Goal: Task Accomplishment & Management: Manage account settings

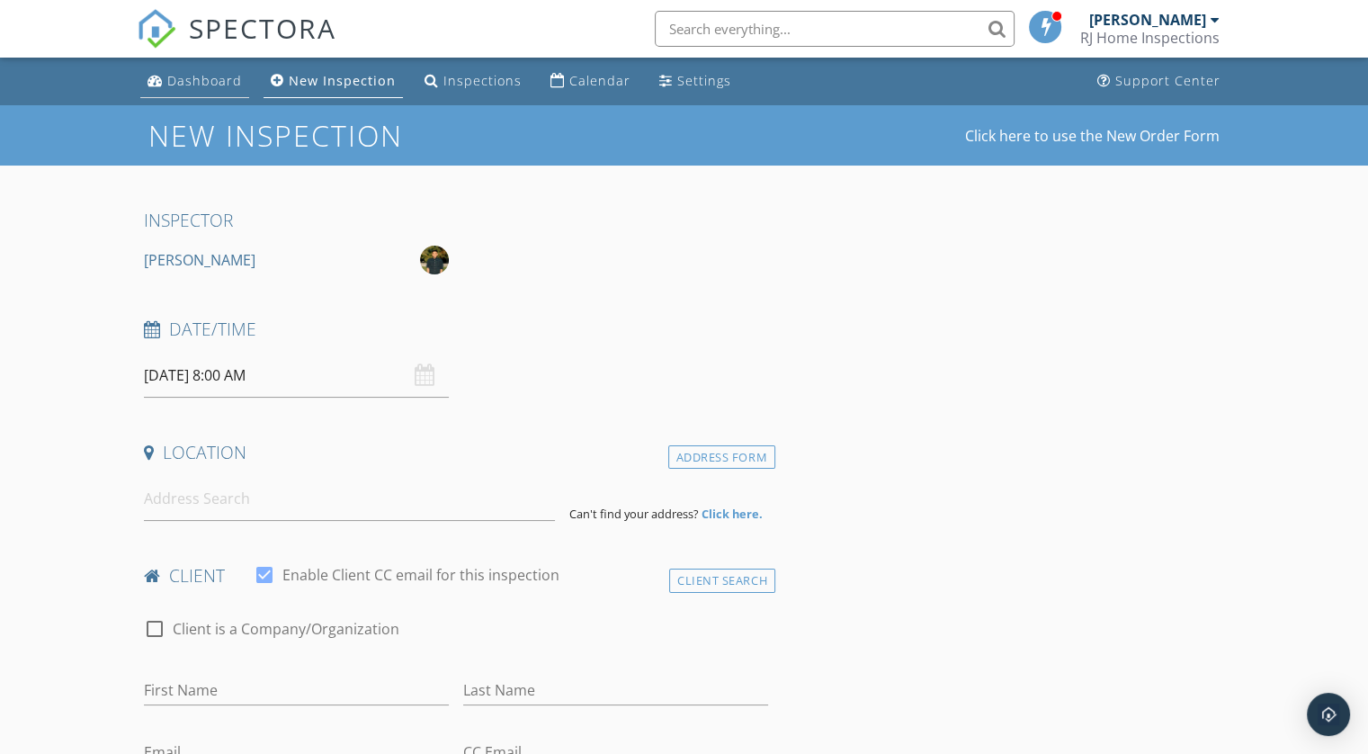
click at [218, 89] on link "Dashboard" at bounding box center [194, 81] width 109 height 33
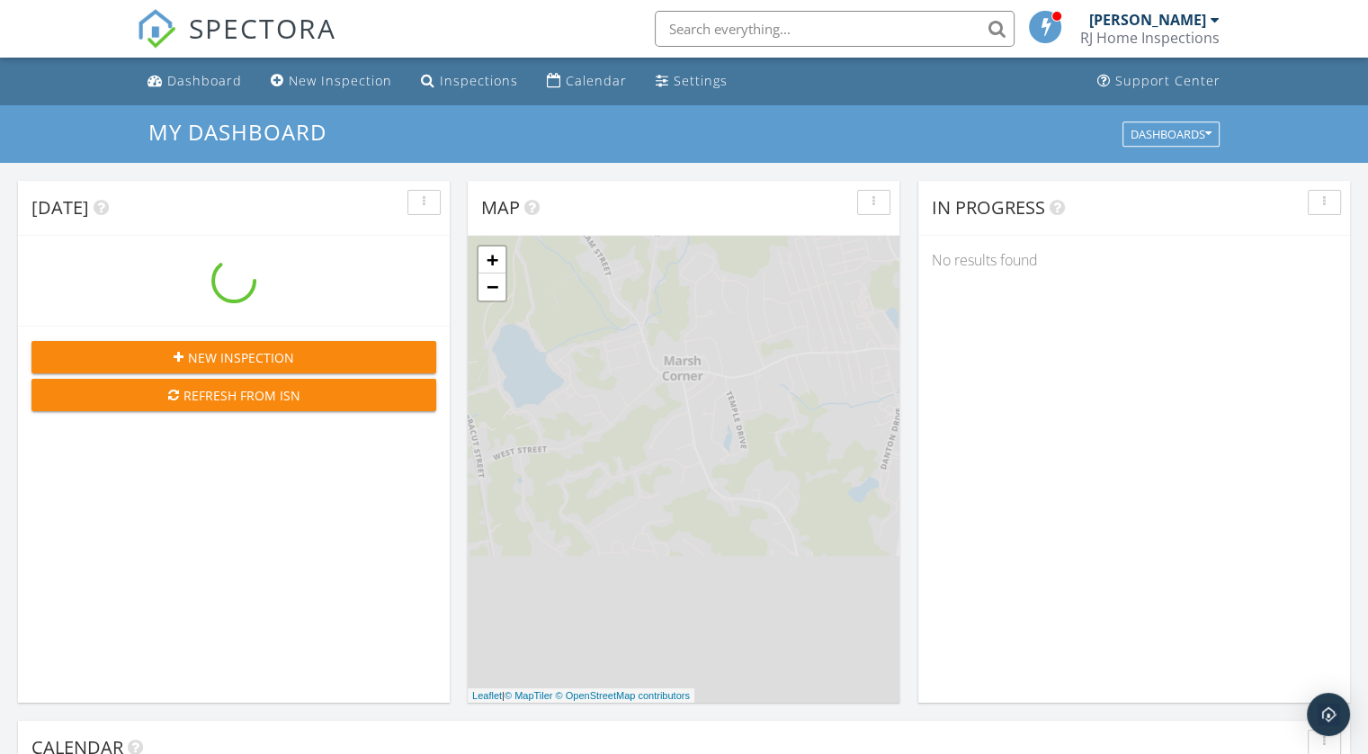
scroll to position [1665, 1396]
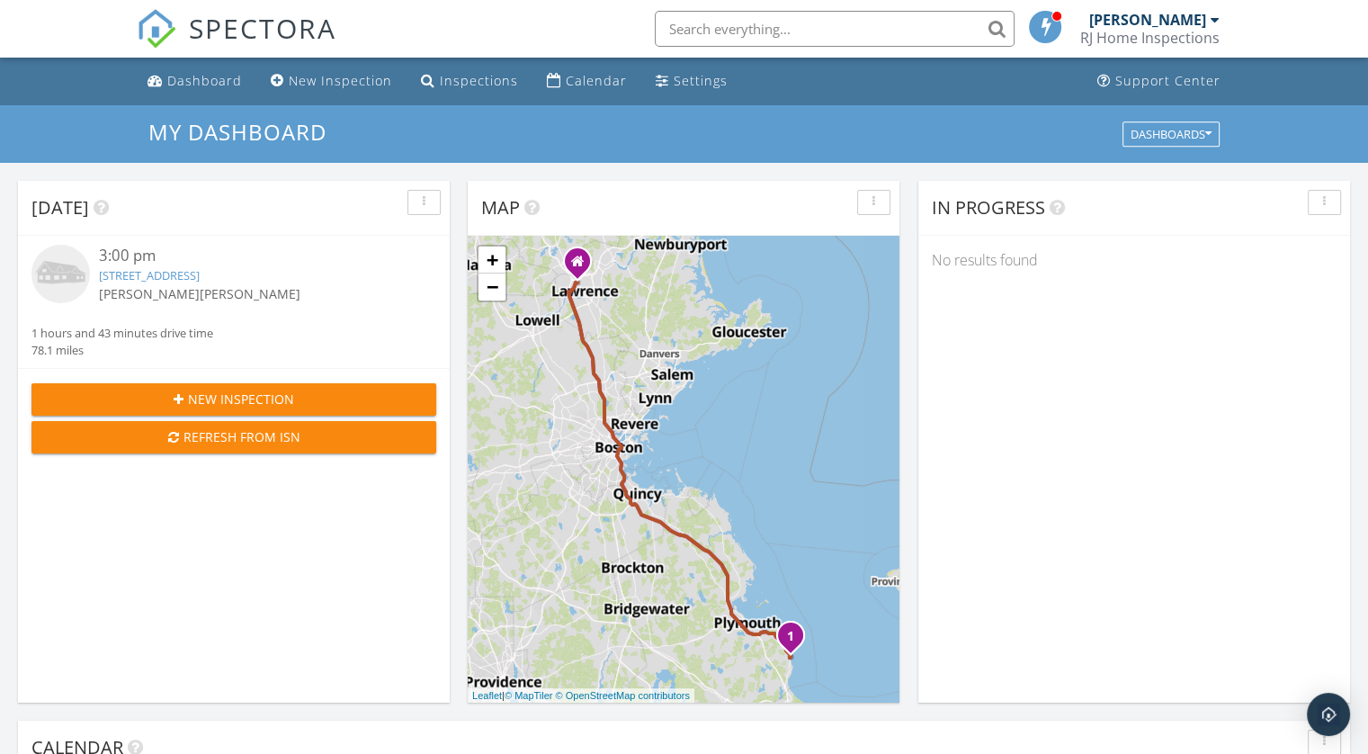
click at [354, 336] on div "3:00 pm 26 Goelette Dr, Plymouth, MA 02360 Thanh Pham Colin Mason 1 hours and 4…" at bounding box center [233, 302] width 405 height 114
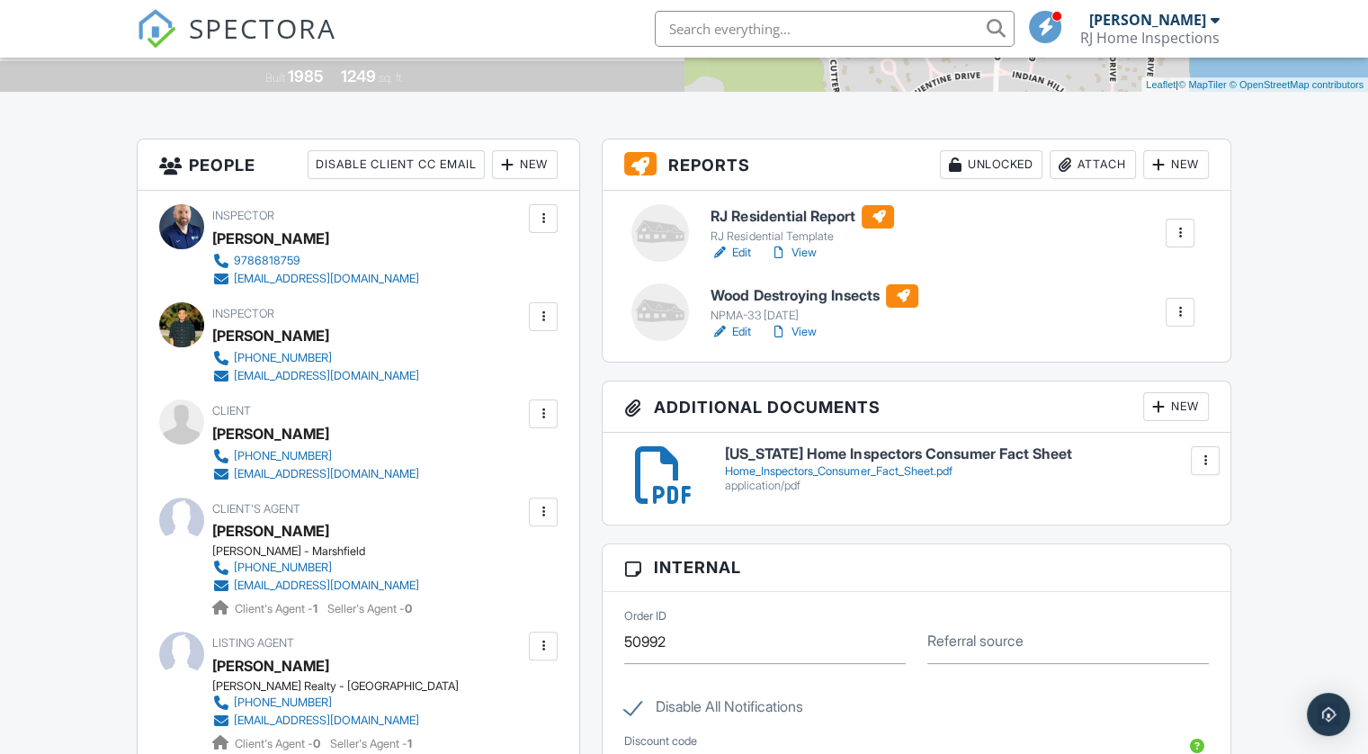
scroll to position [360, 0]
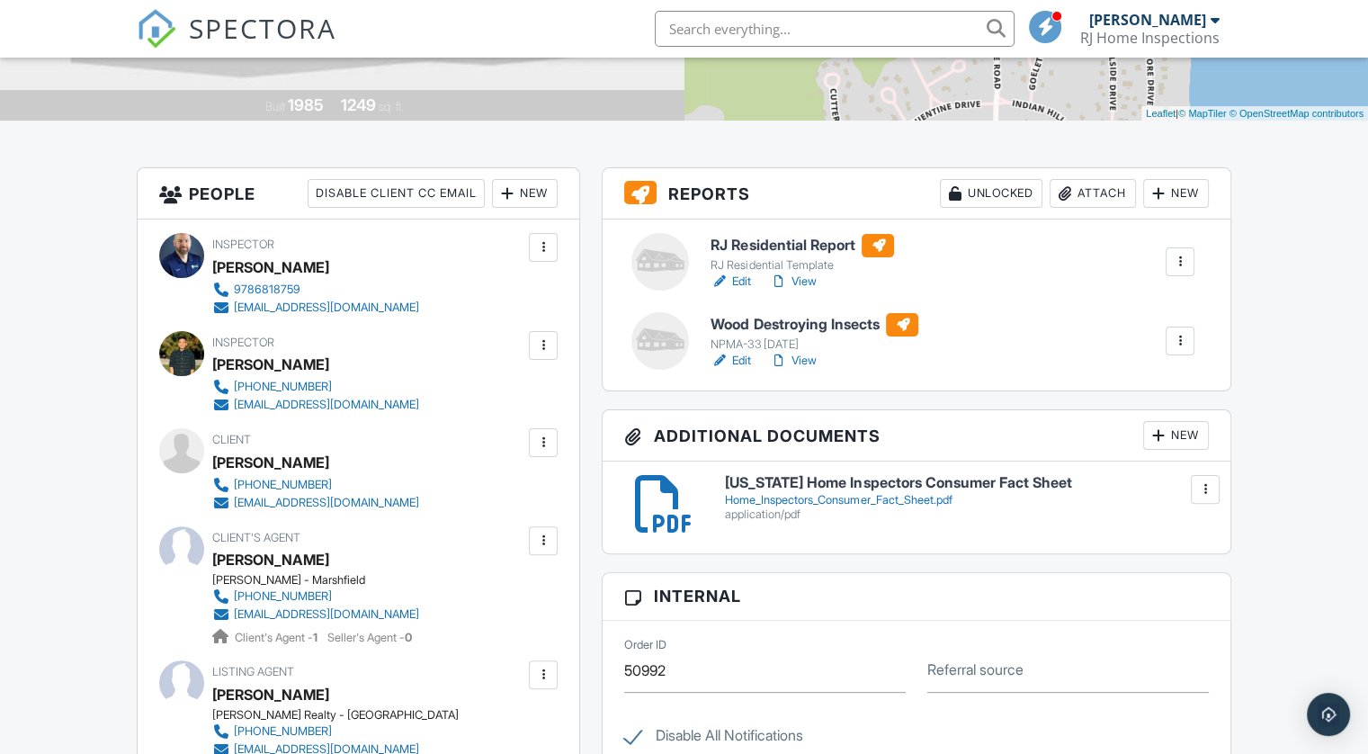
click at [1201, 19] on div "[PERSON_NAME]" at bounding box center [1147, 20] width 117 height 18
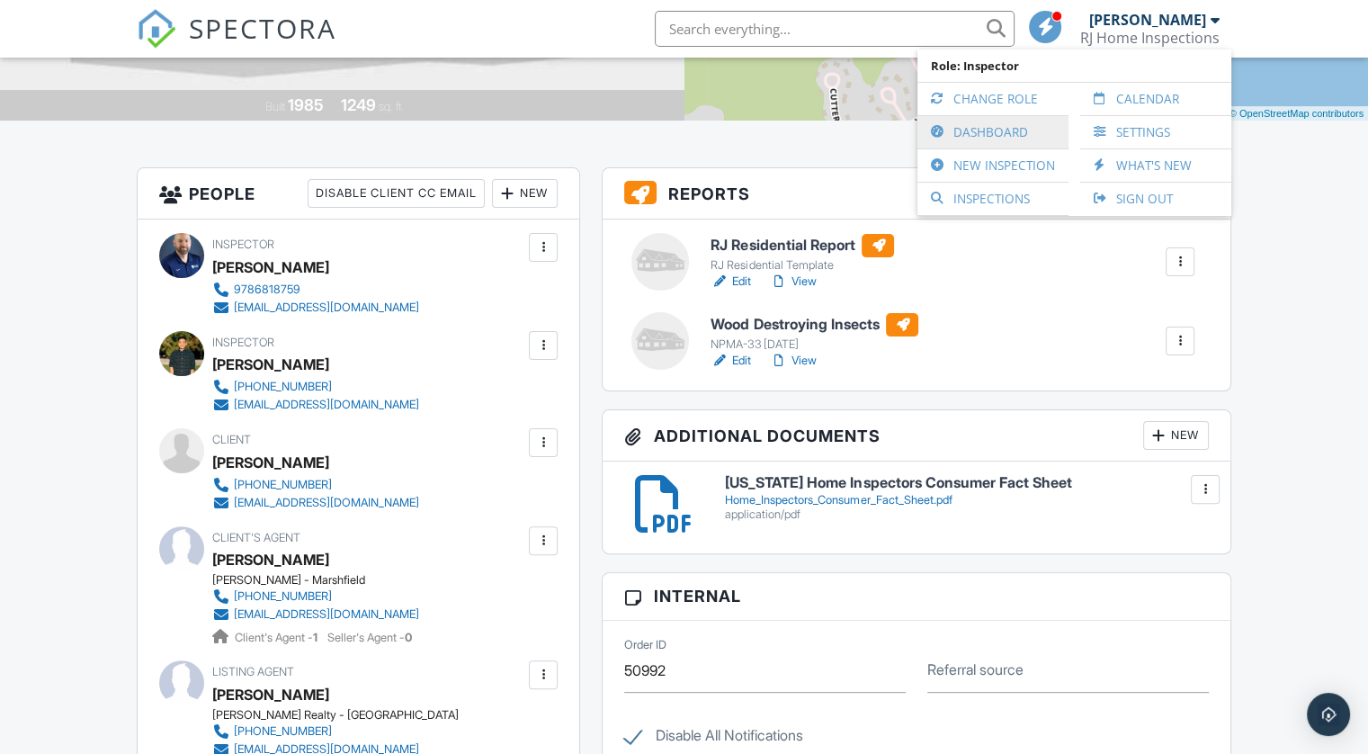
click at [985, 129] on link "Dashboard" at bounding box center [992, 132] width 133 height 32
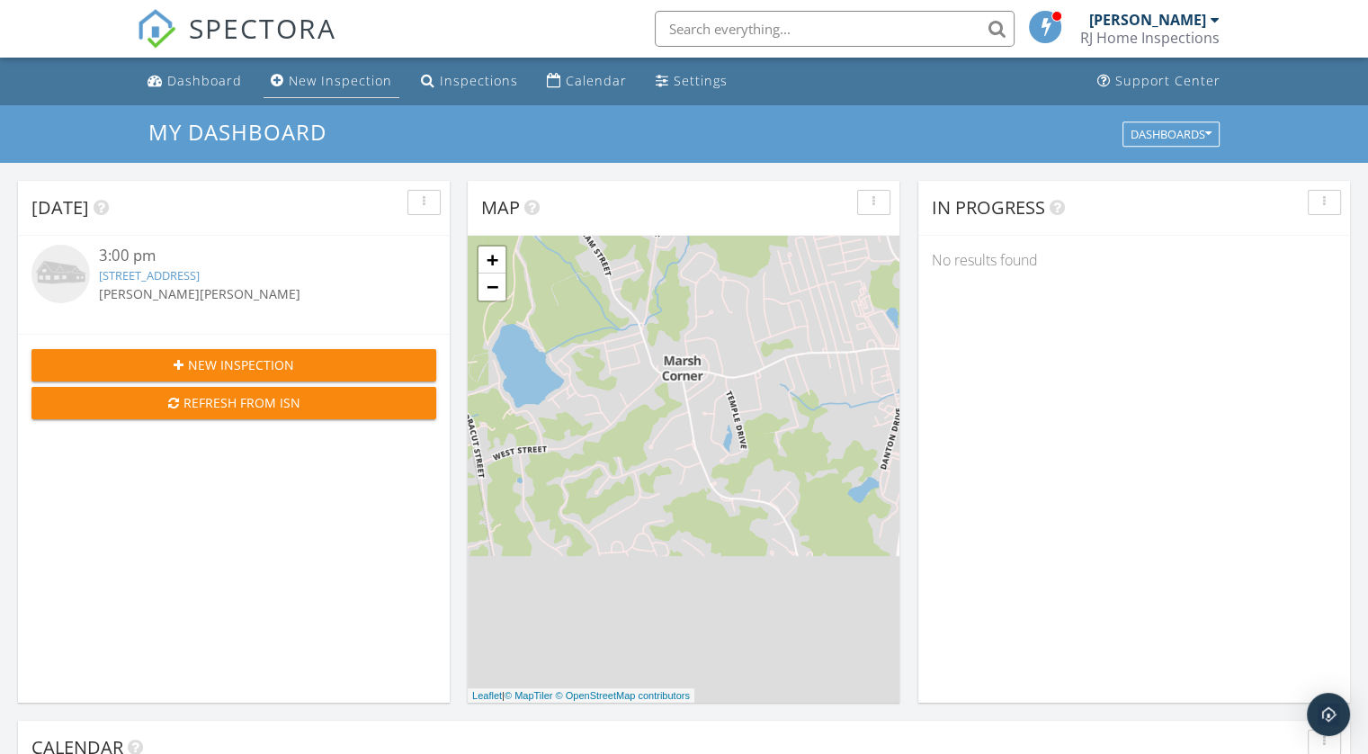
scroll to position [1665, 1396]
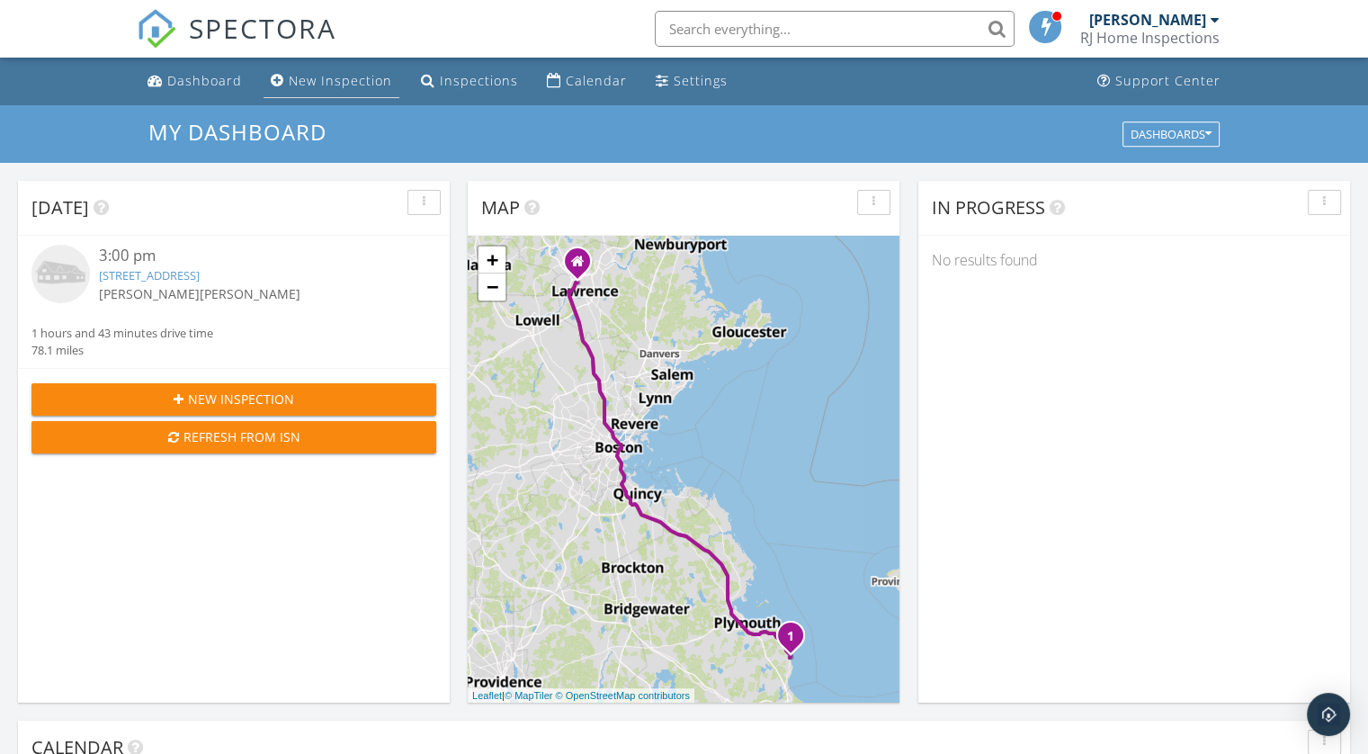
click at [349, 82] on div "New Inspection" at bounding box center [340, 80] width 103 height 17
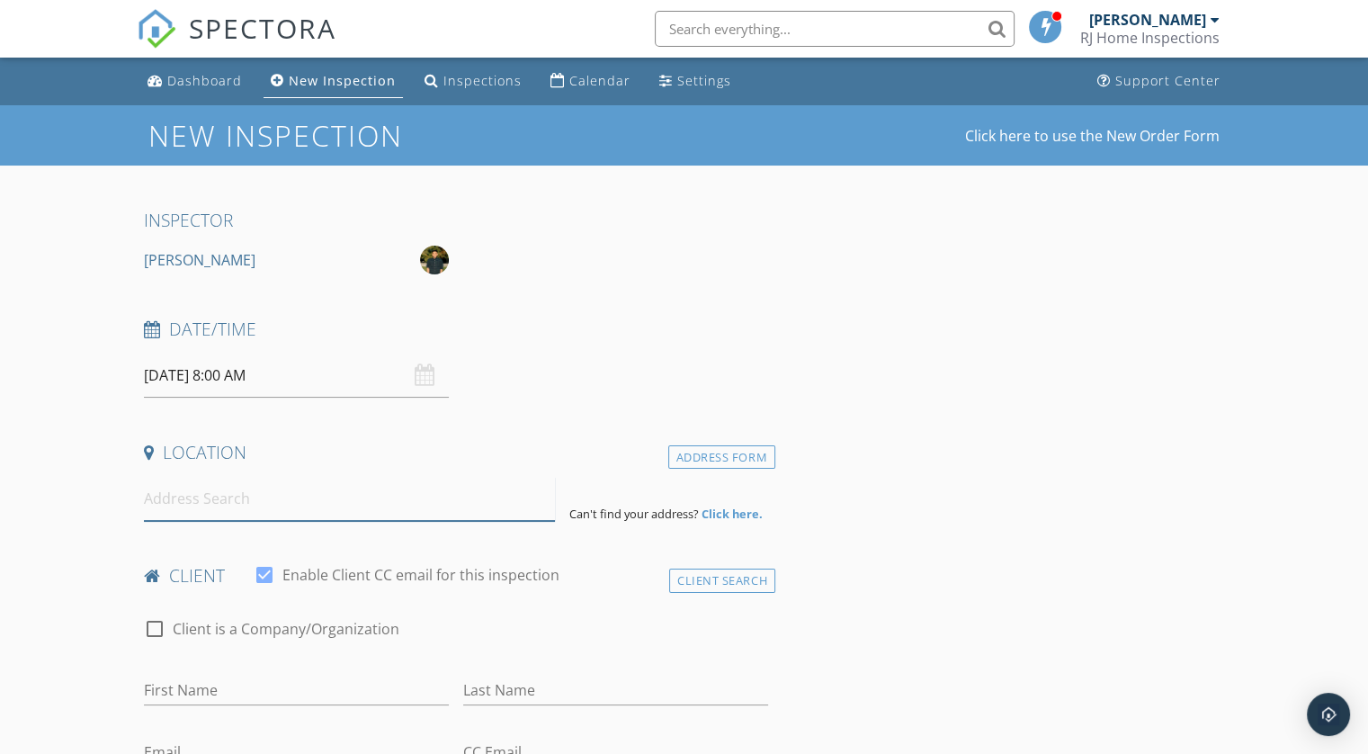
click at [265, 502] on input at bounding box center [349, 499] width 411 height 44
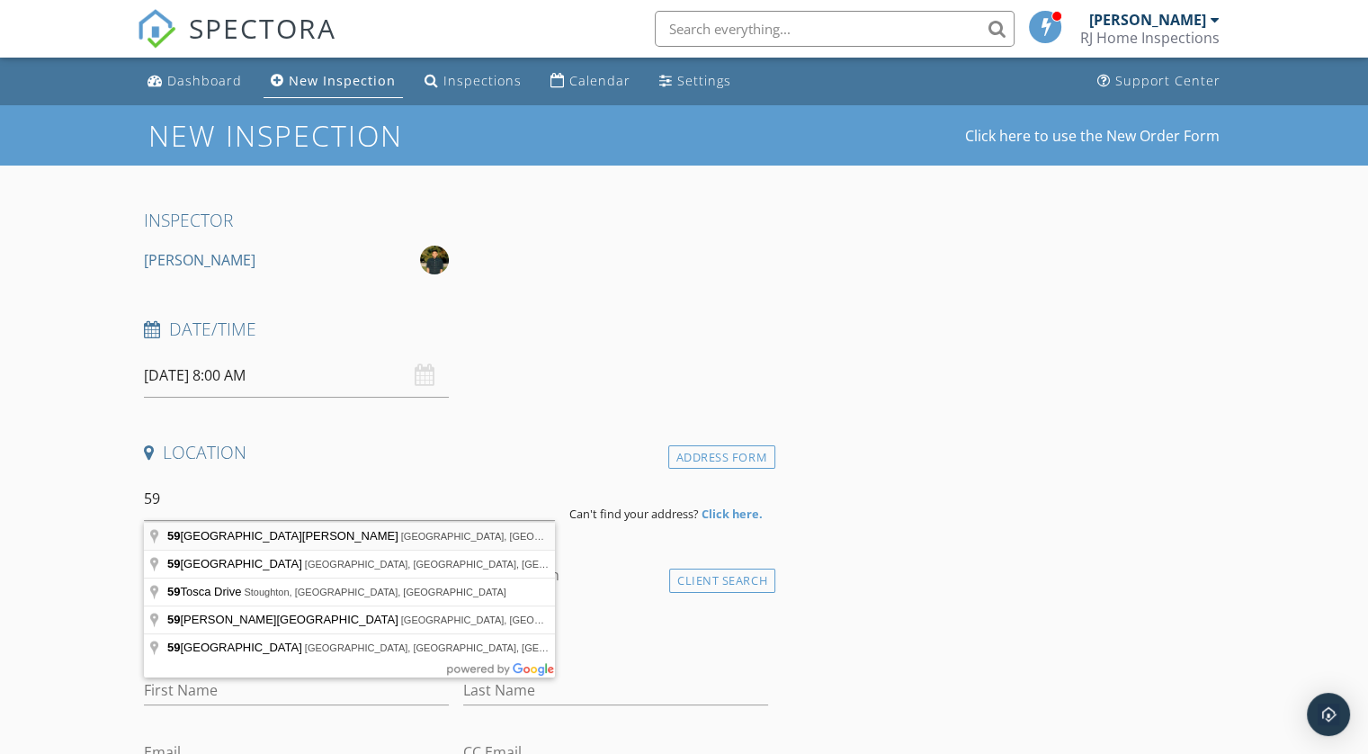
type input "[STREET_ADDRESS][PERSON_NAME]"
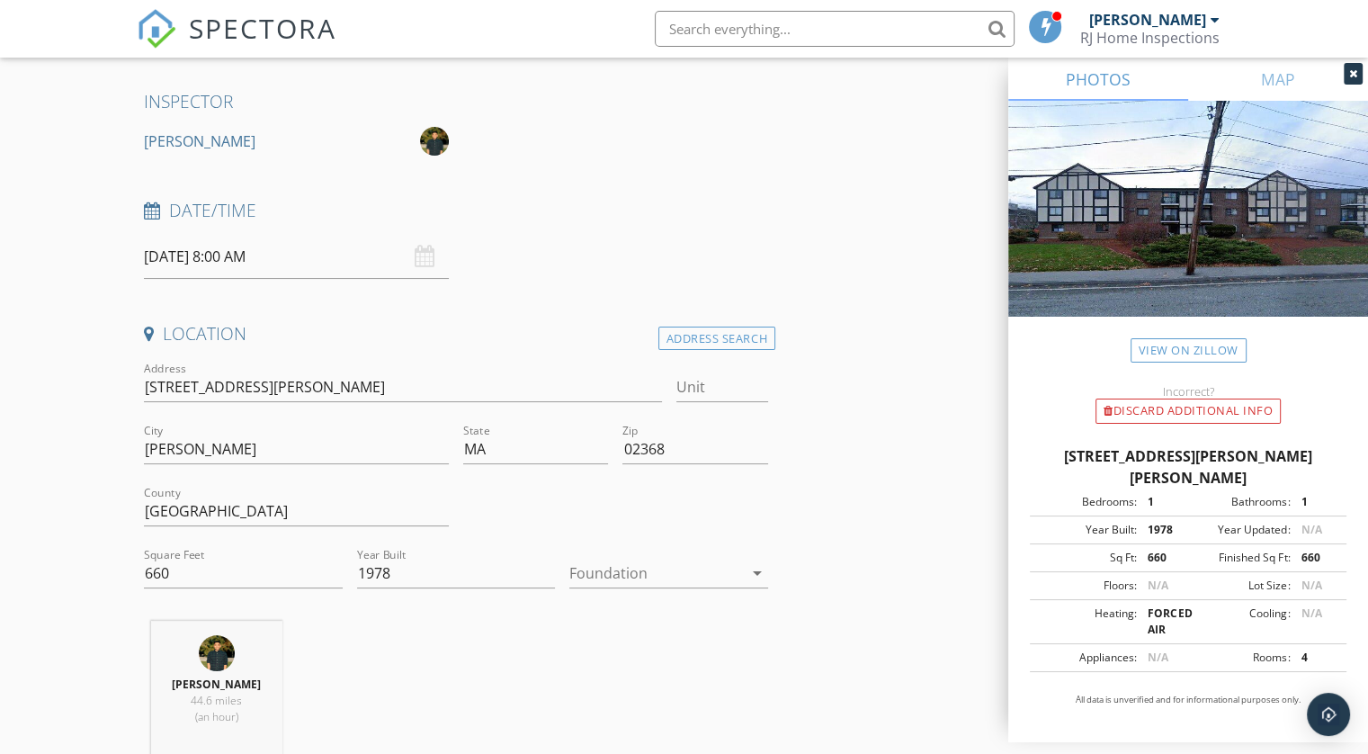
scroll to position [90, 0]
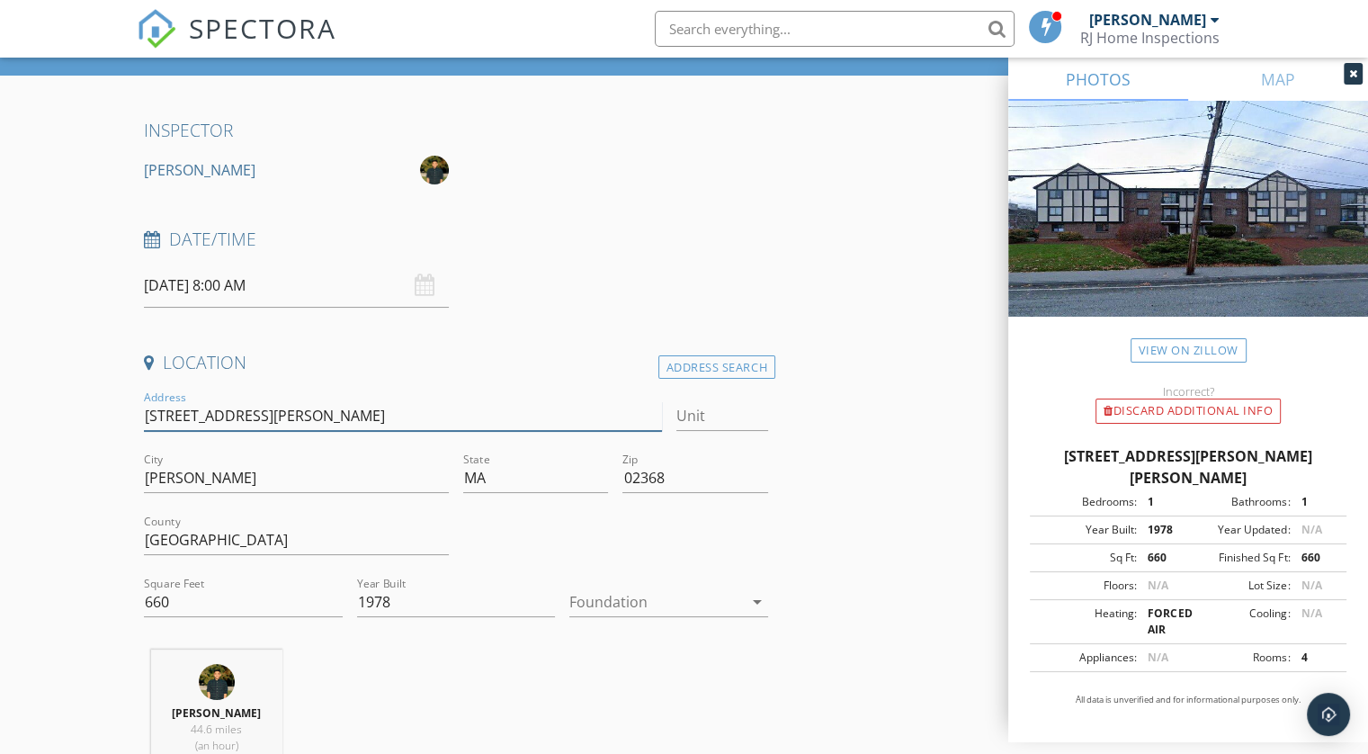
click at [314, 425] on input "59 Highland Glen Dr" at bounding box center [402, 416] width 517 height 30
type input "59 Highland Glen"
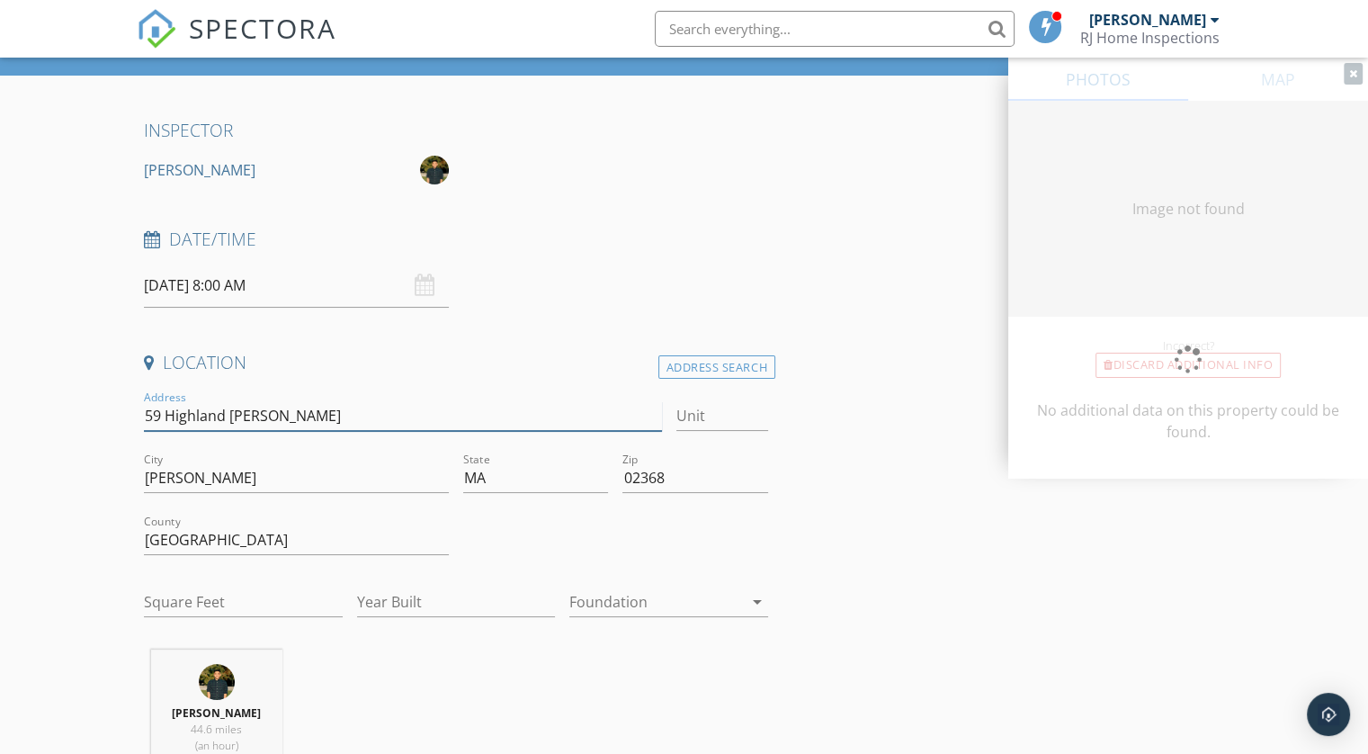
type input "2014"
type input "1960"
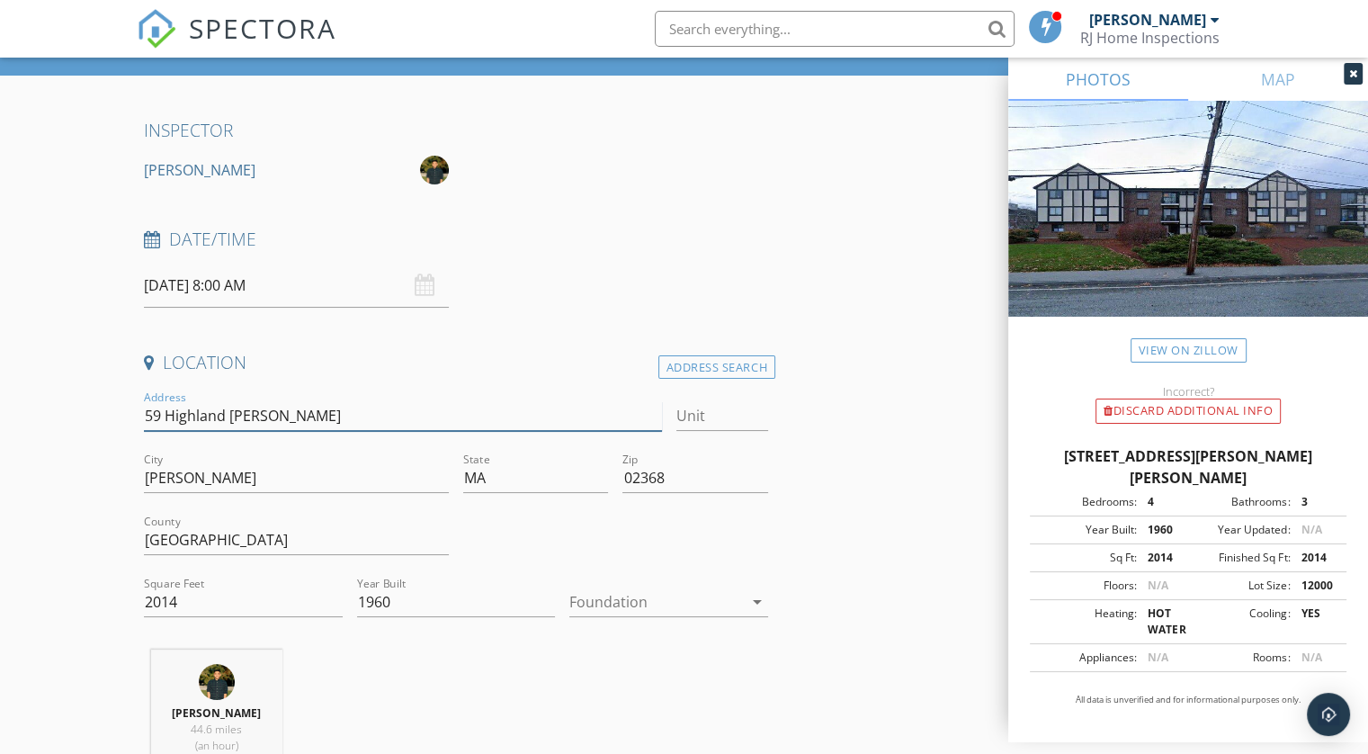
type input "59 Highland Glen"
click at [549, 351] on h4 "Location" at bounding box center [456, 362] width 624 height 23
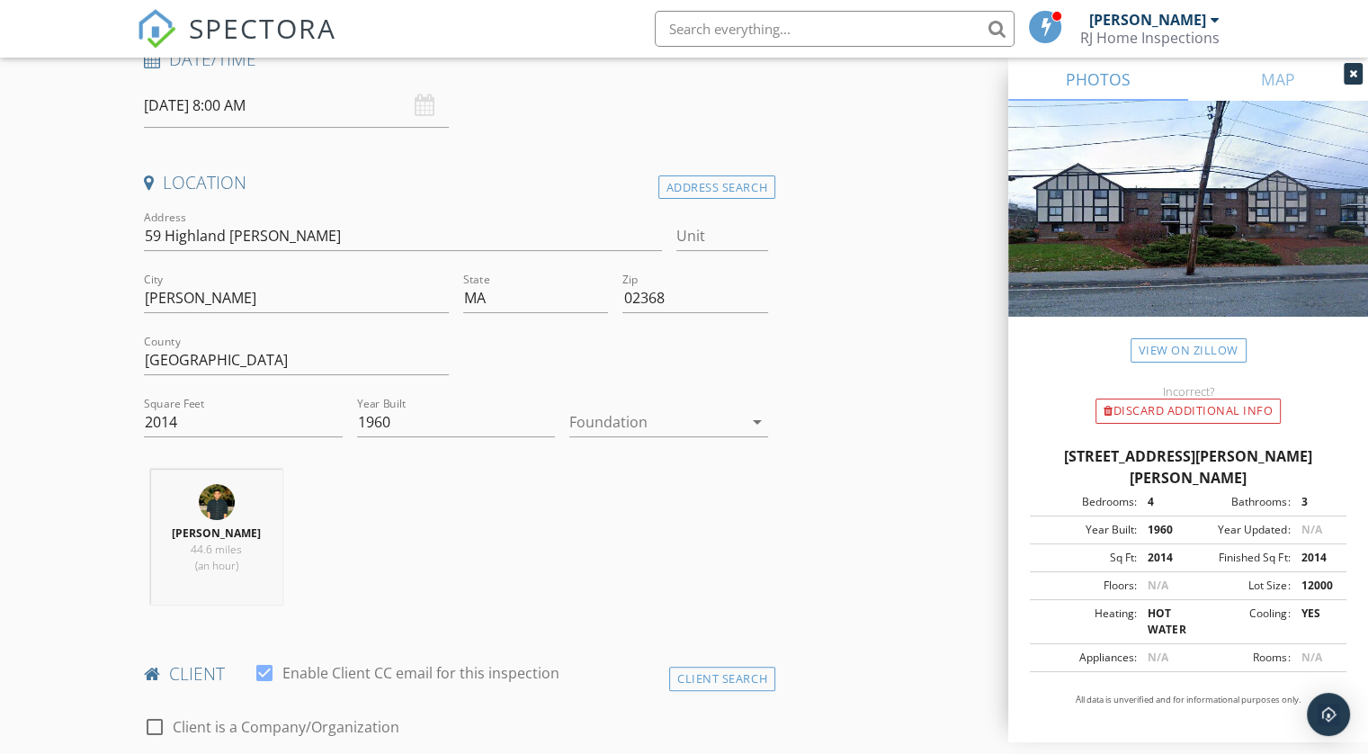
click at [613, 415] on div at bounding box center [656, 421] width 174 height 29
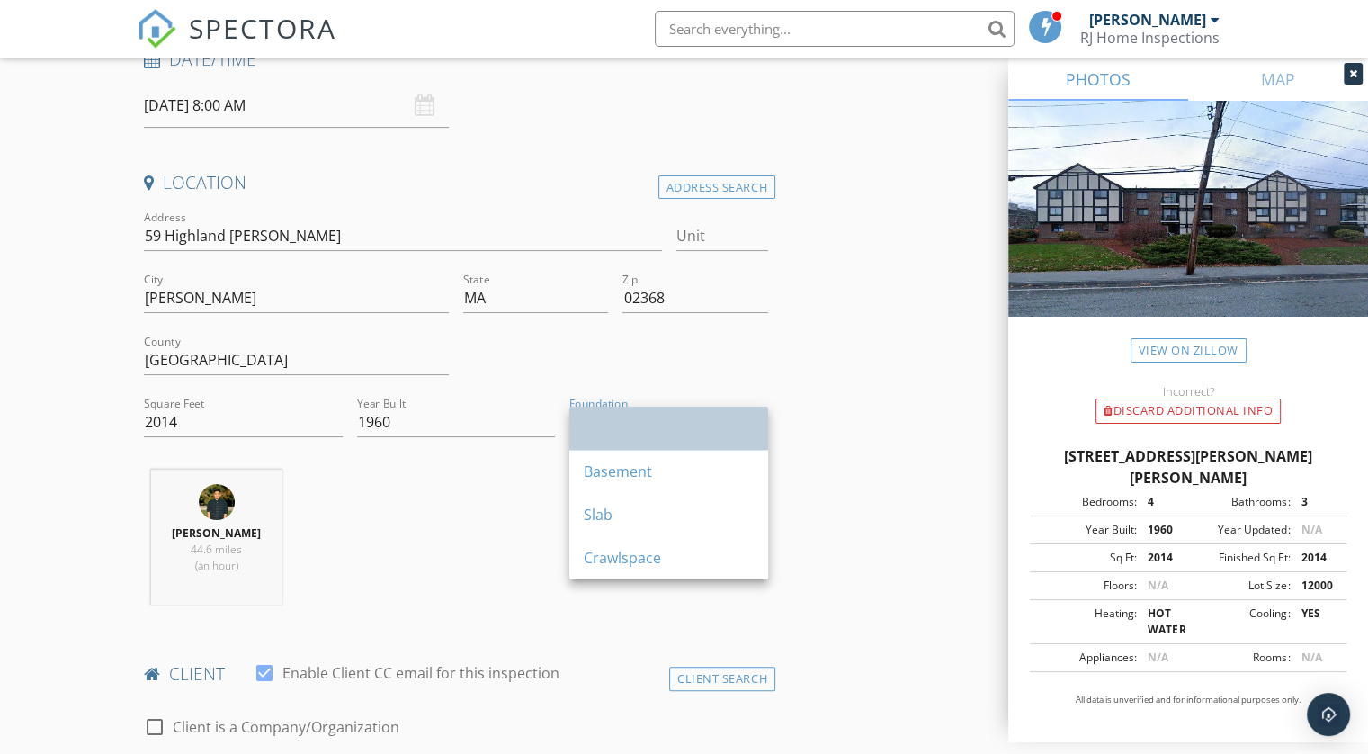
click at [619, 409] on div at bounding box center [669, 428] width 170 height 43
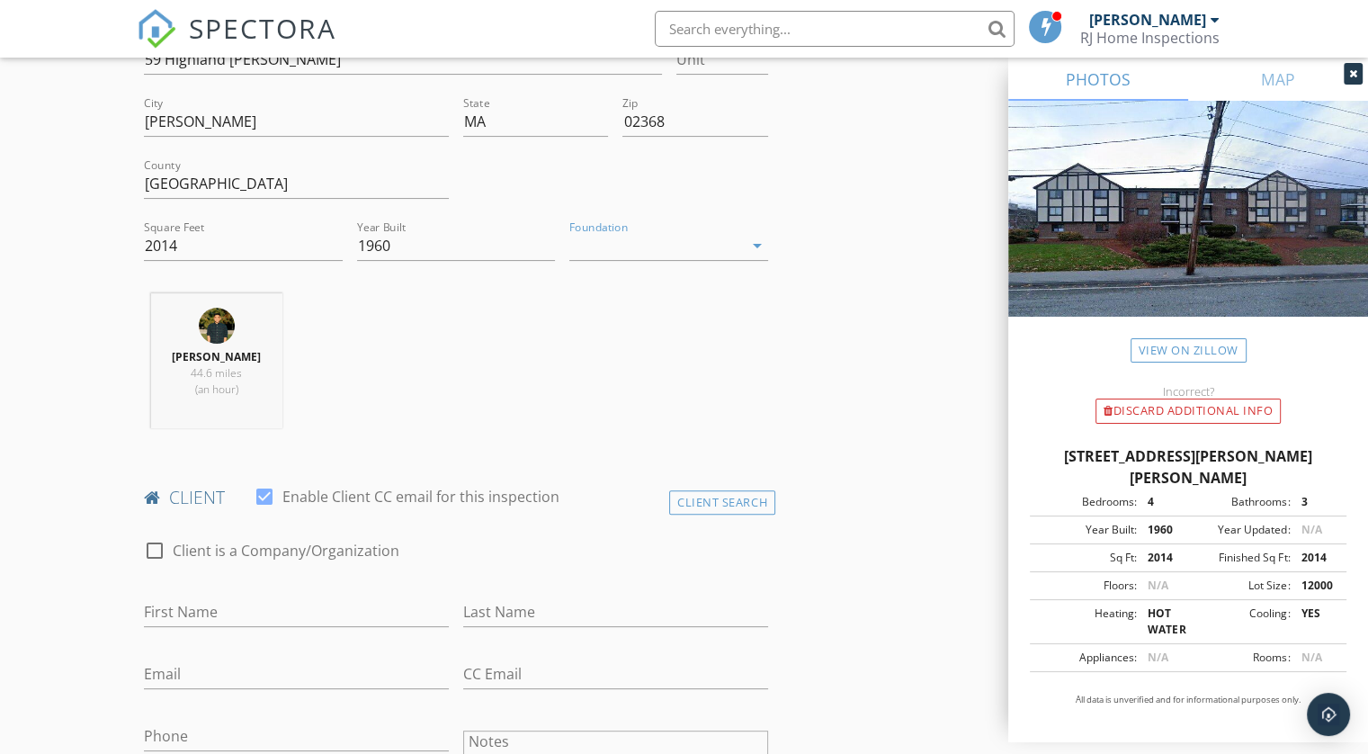
scroll to position [450, 0]
click at [1199, 404] on div "Discard Additional info" at bounding box center [1188, 410] width 185 height 25
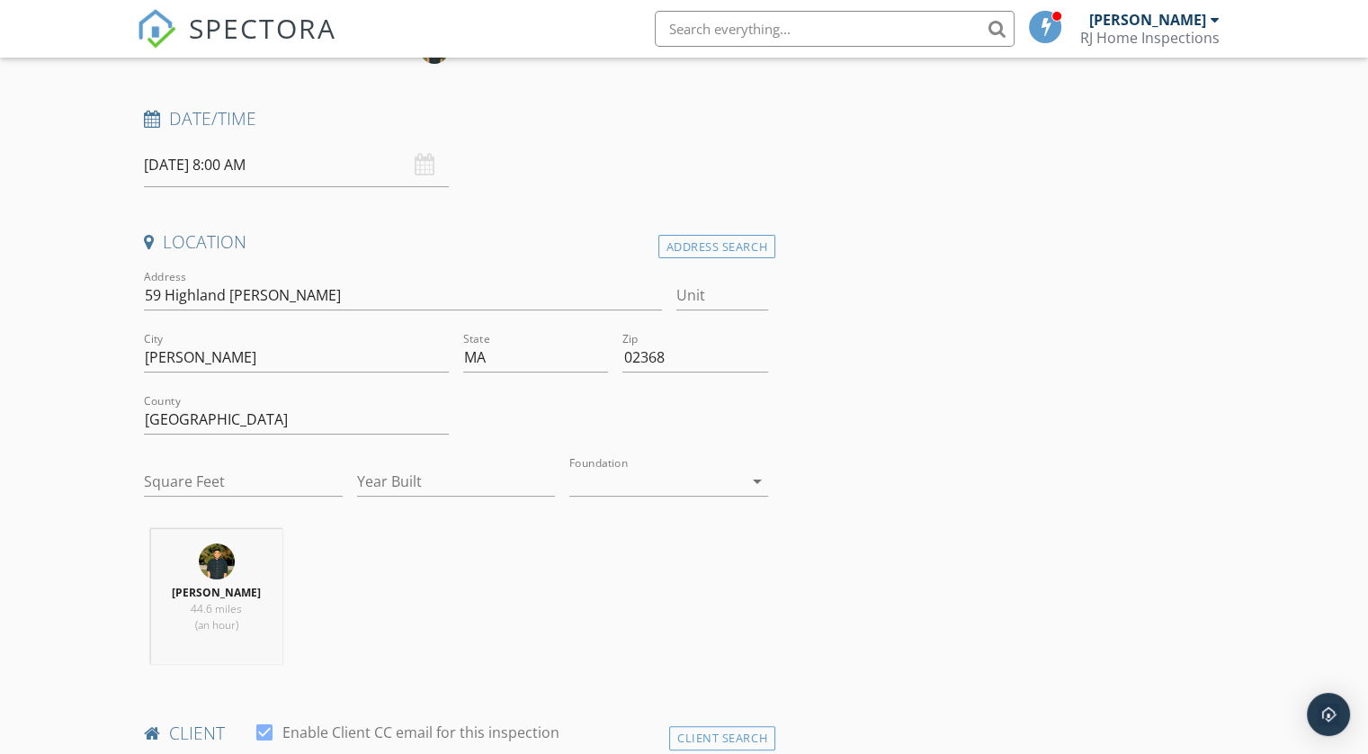
scroll to position [180, 0]
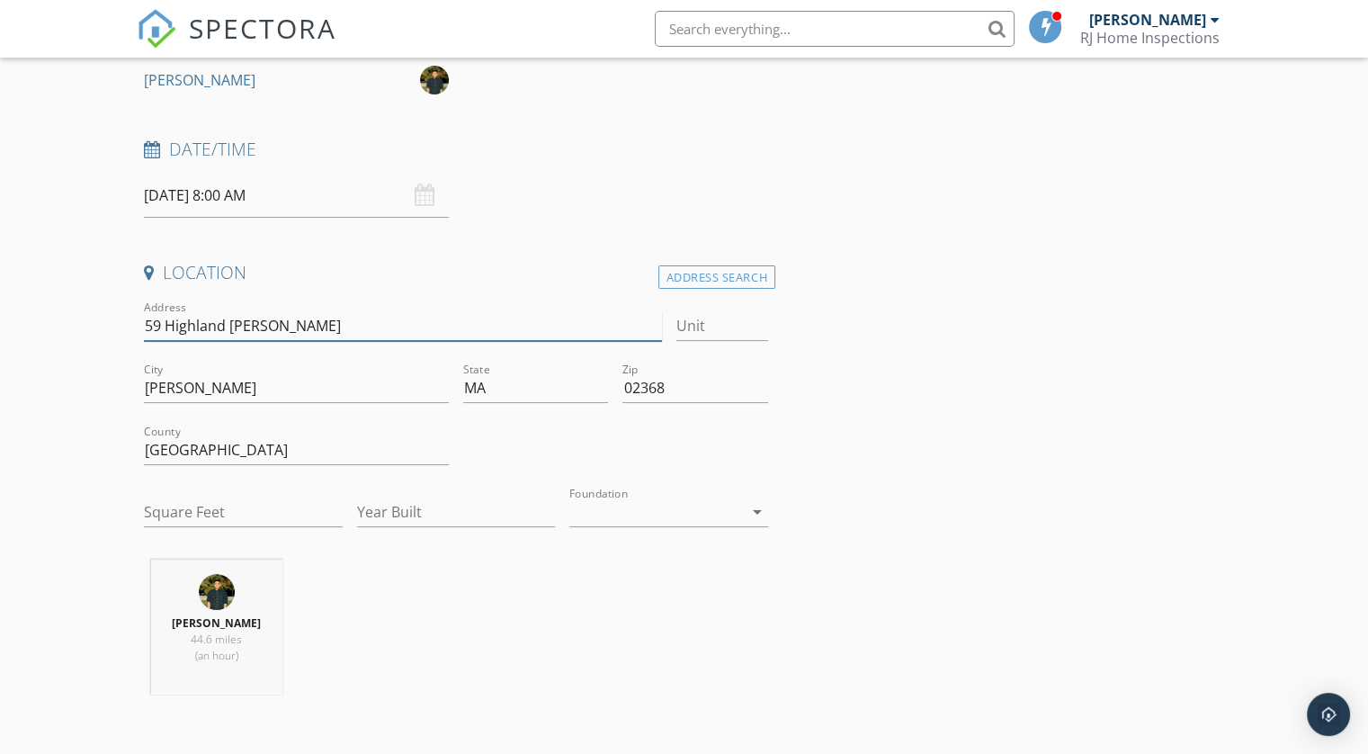
click at [360, 322] on input "59 Highland Glen" at bounding box center [402, 326] width 517 height 30
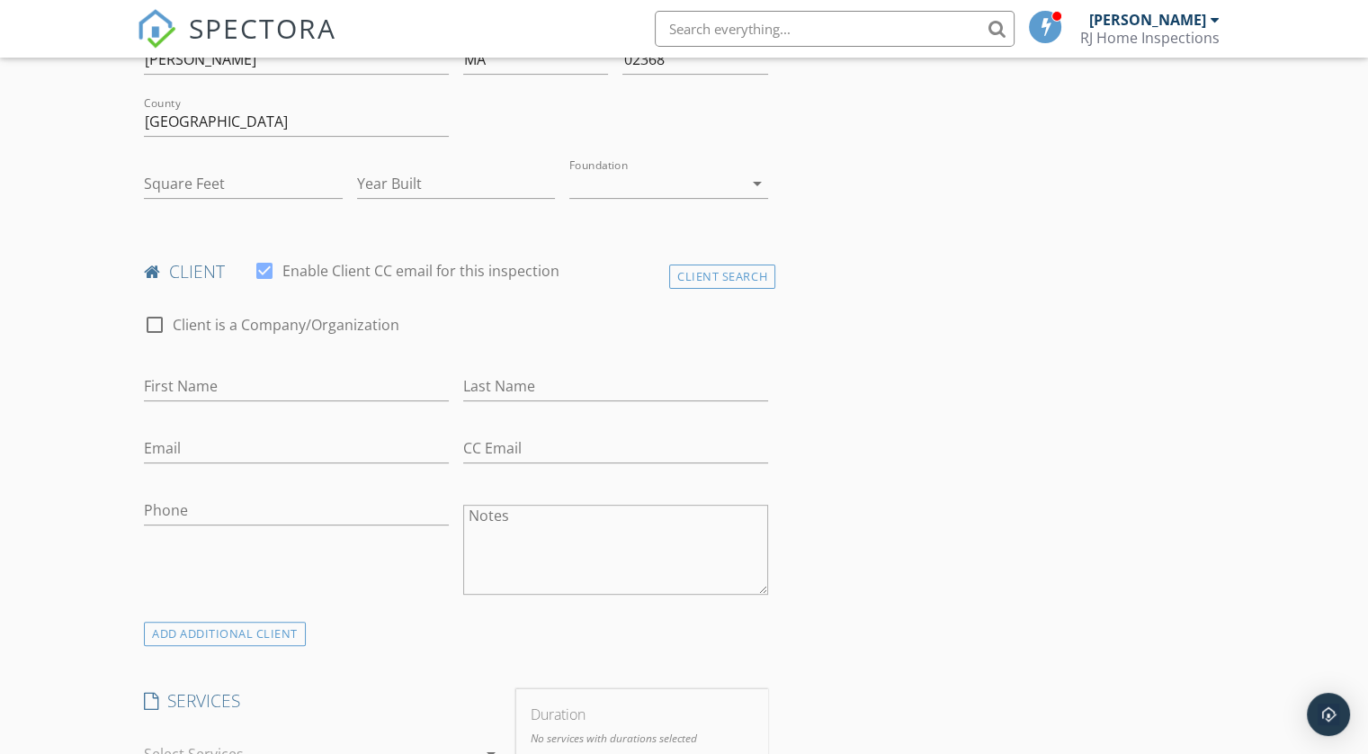
scroll to position [540, 0]
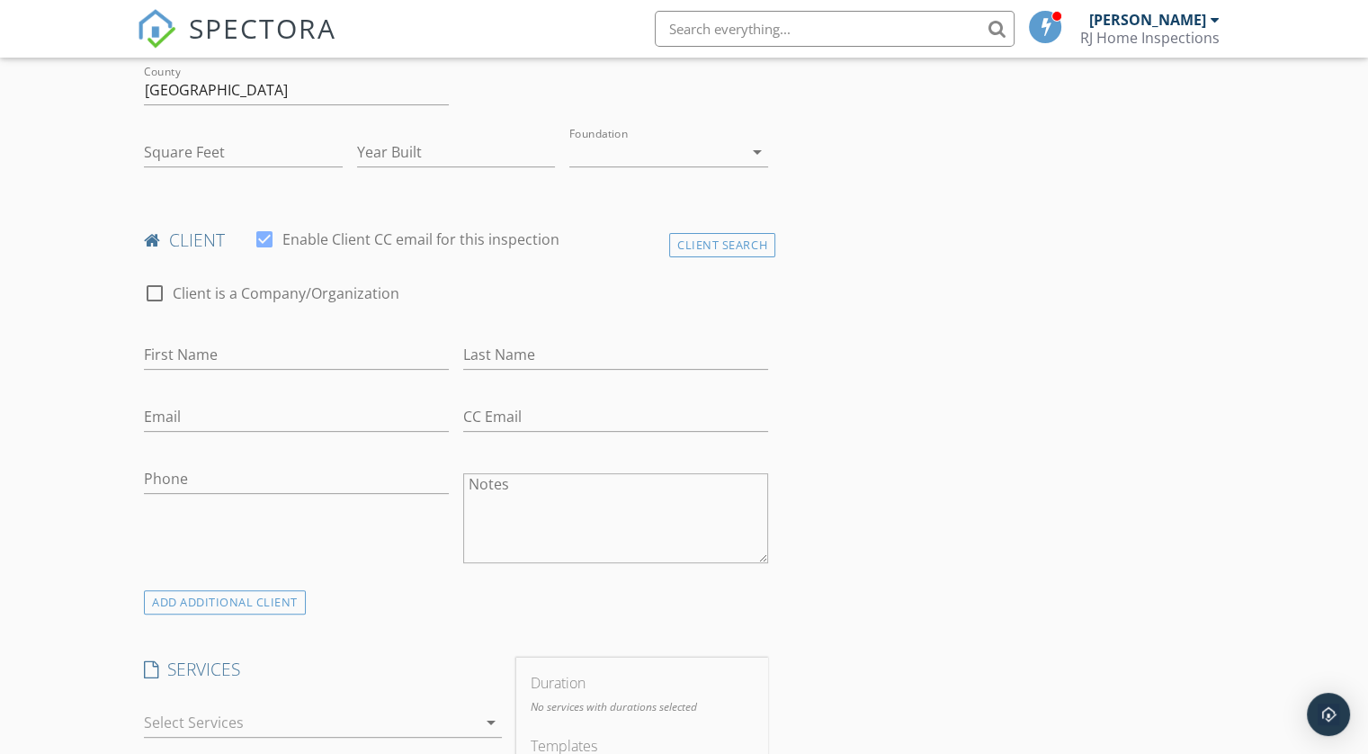
type input "59 Highland Glen (09/29/2025)"
click at [269, 239] on div at bounding box center [264, 239] width 31 height 31
click at [264, 242] on div at bounding box center [264, 239] width 31 height 31
checkbox input "true"
click at [201, 353] on input "First Name" at bounding box center [296, 355] width 305 height 30
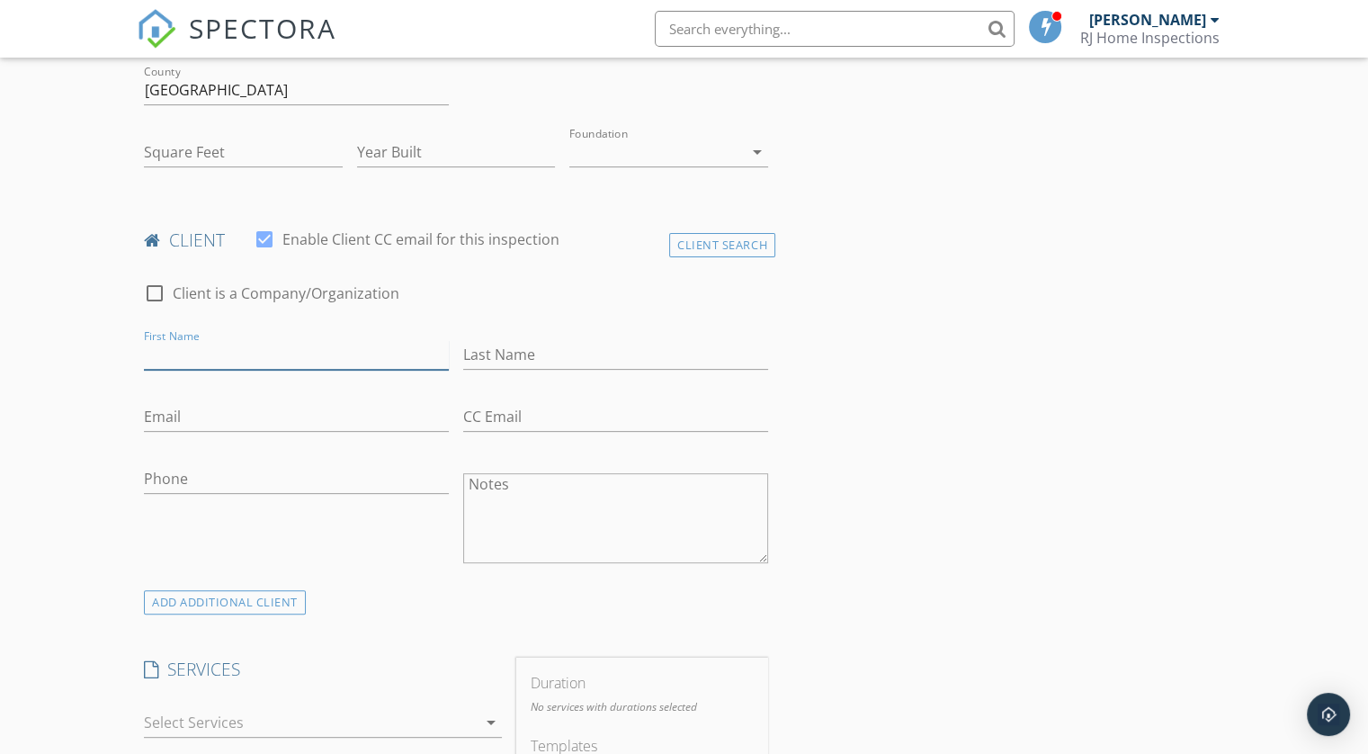
type input "[PERSON_NAME]"
type input "[EMAIL_ADDRESS][DOMAIN_NAME]"
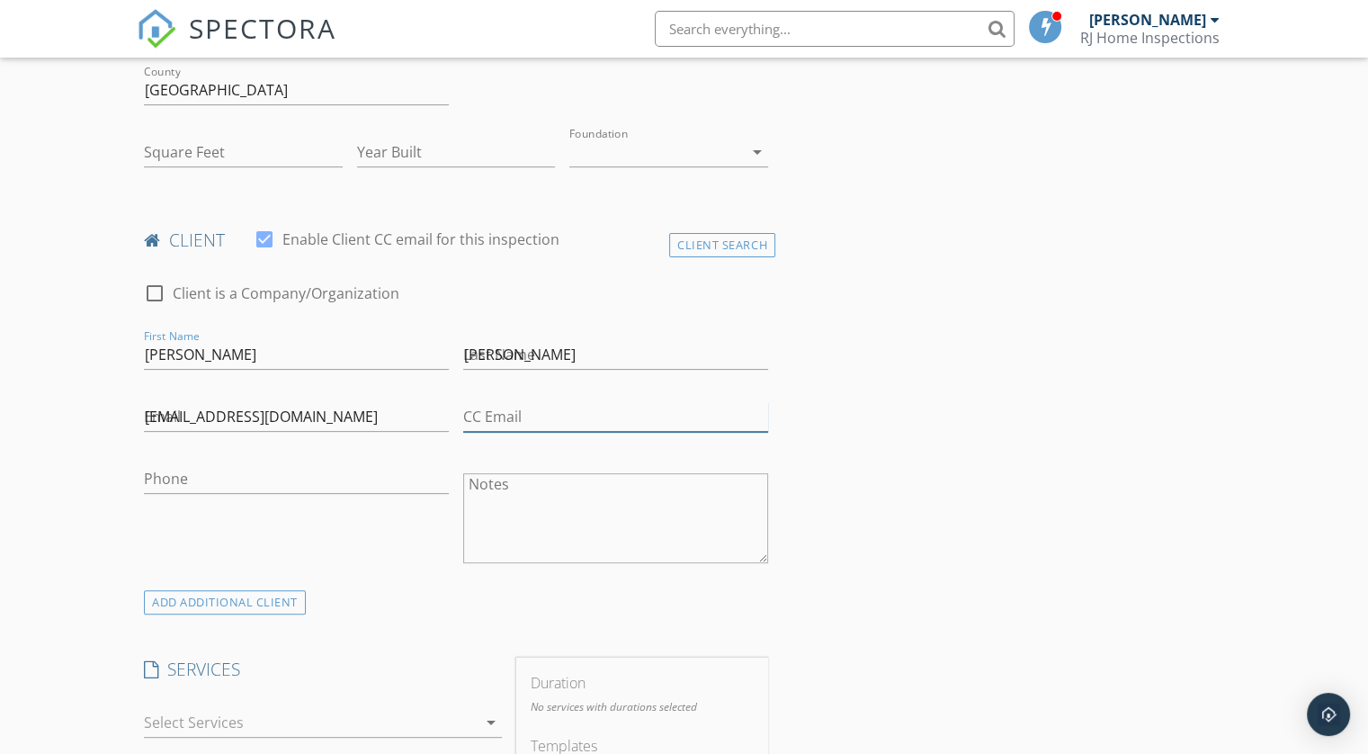
type input "[EMAIL_ADDRESS][DOMAIN_NAME]"
type input "[PHONE_NUMBER]"
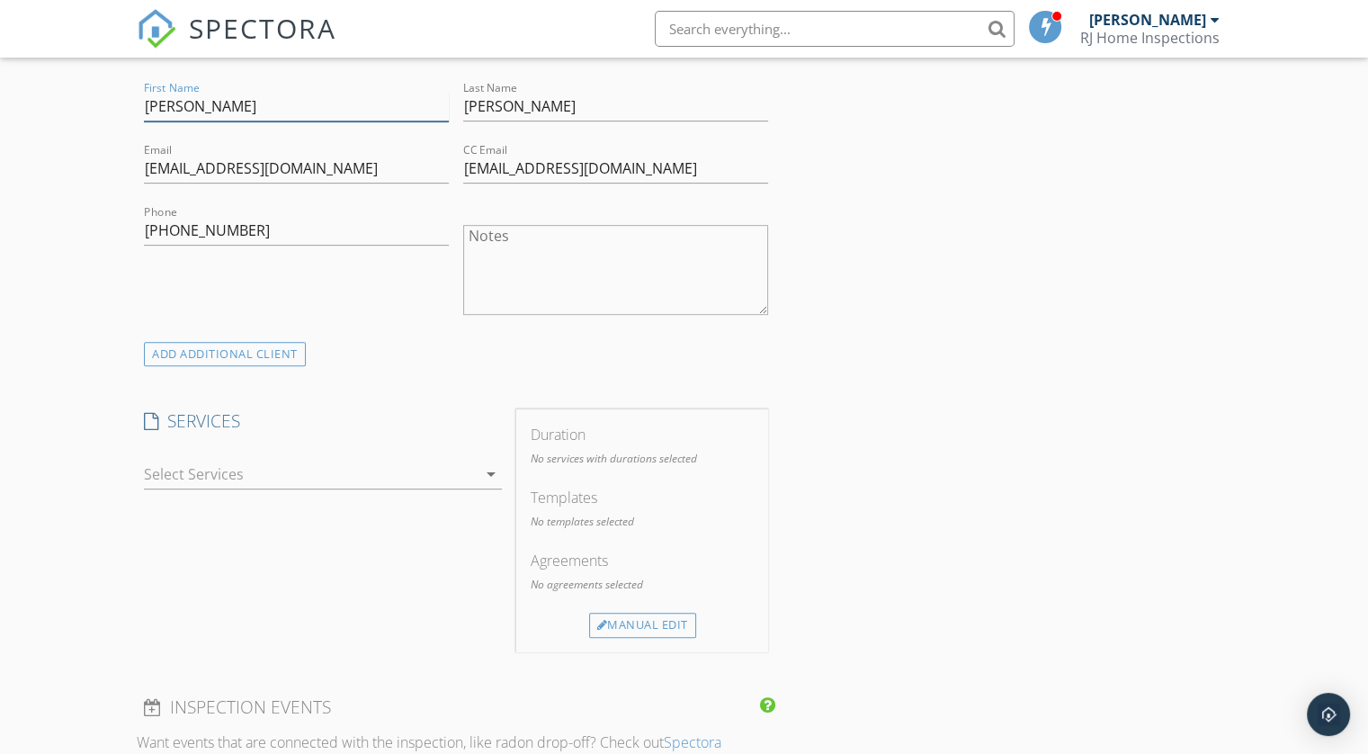
scroll to position [809, 0]
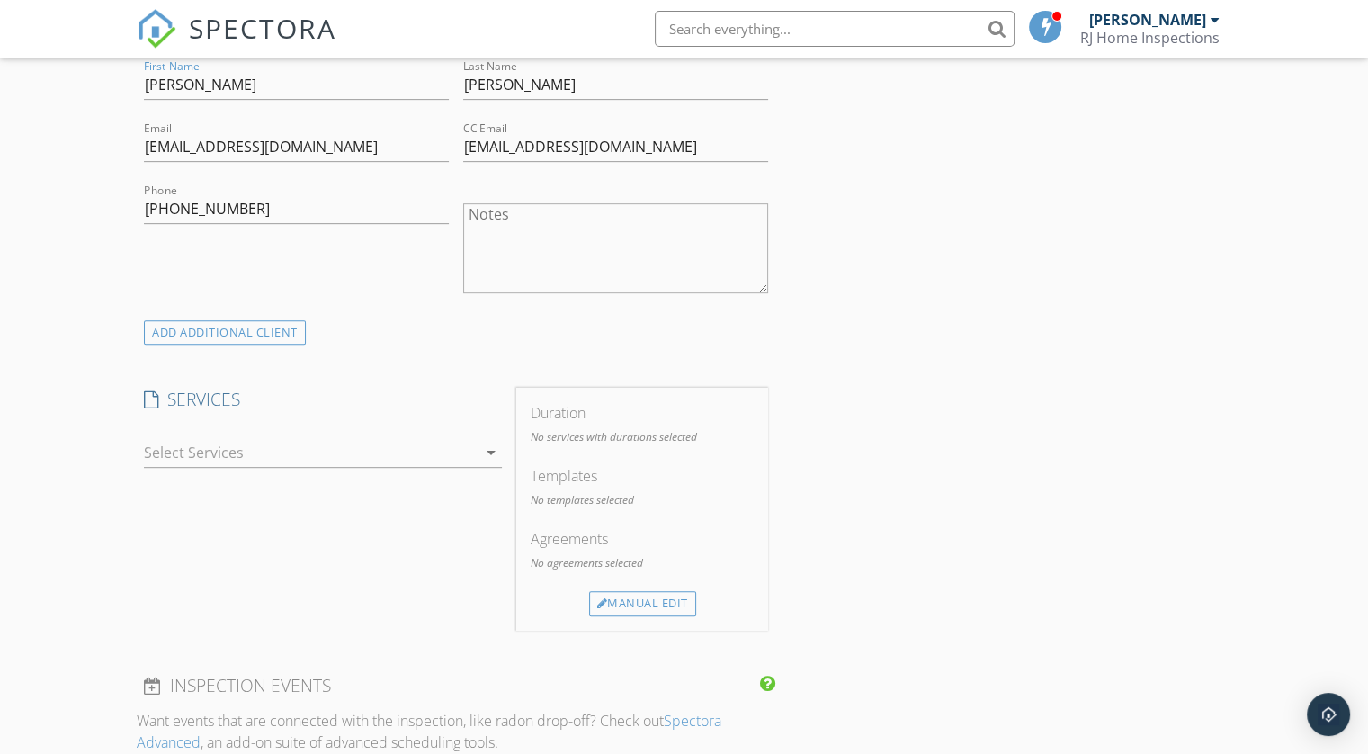
click at [299, 452] on div at bounding box center [310, 452] width 333 height 29
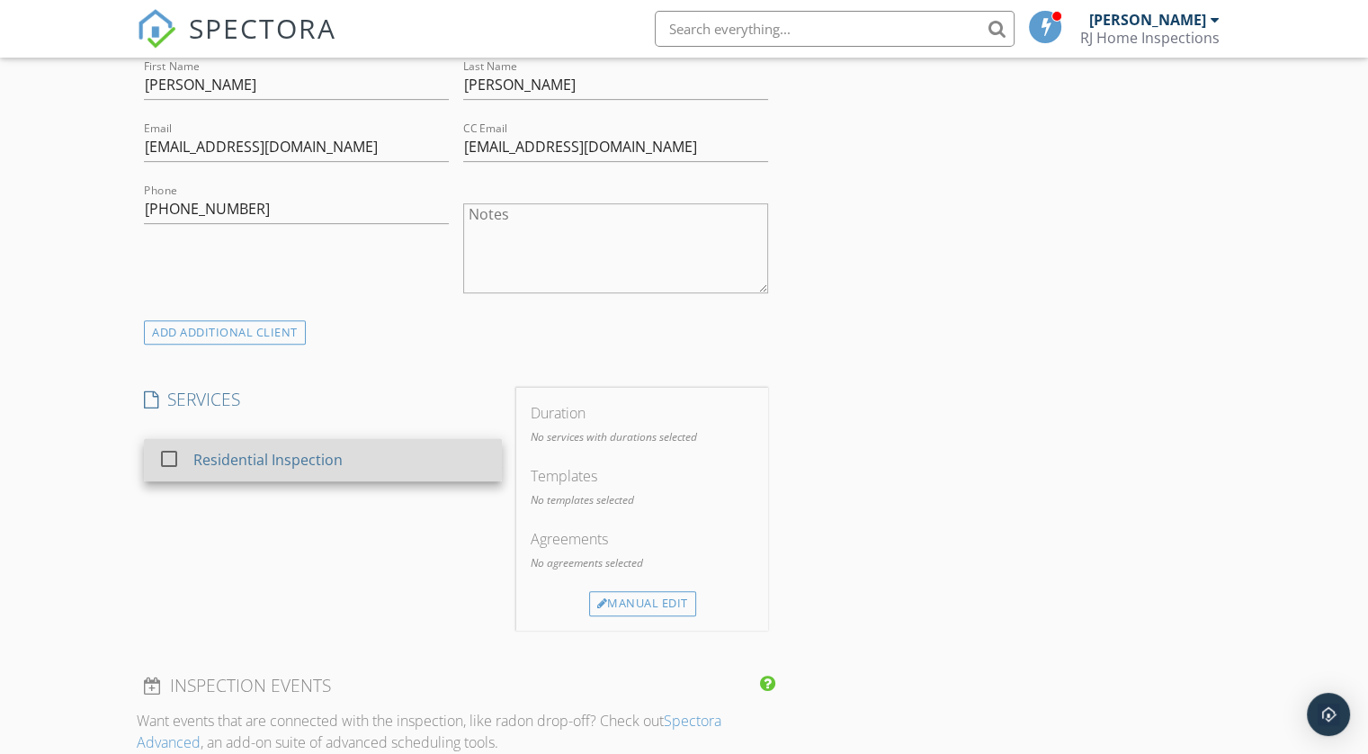
click at [293, 462] on div "Residential Inspection" at bounding box center [267, 460] width 149 height 22
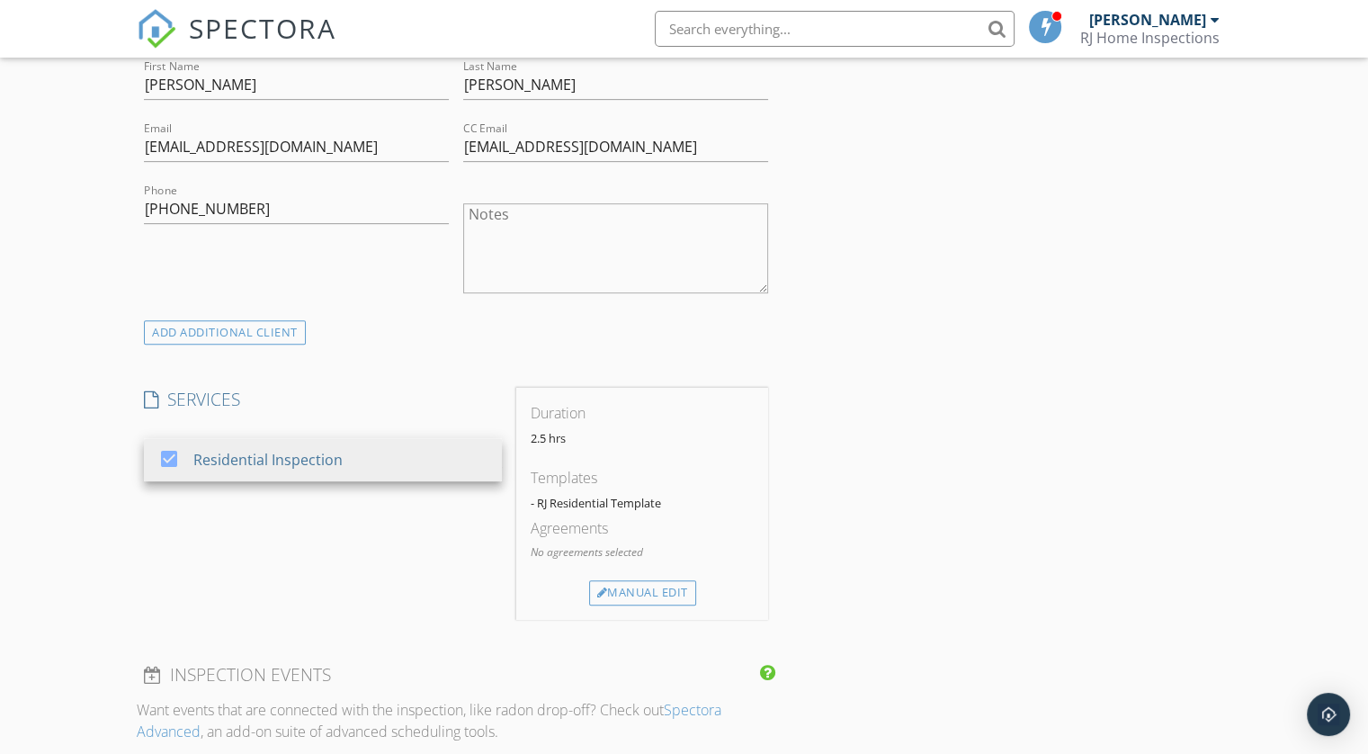
click at [390, 591] on div "SERVICES check_box Residential Inspection Residential Inspection arrow_drop_down" at bounding box center [323, 504] width 372 height 232
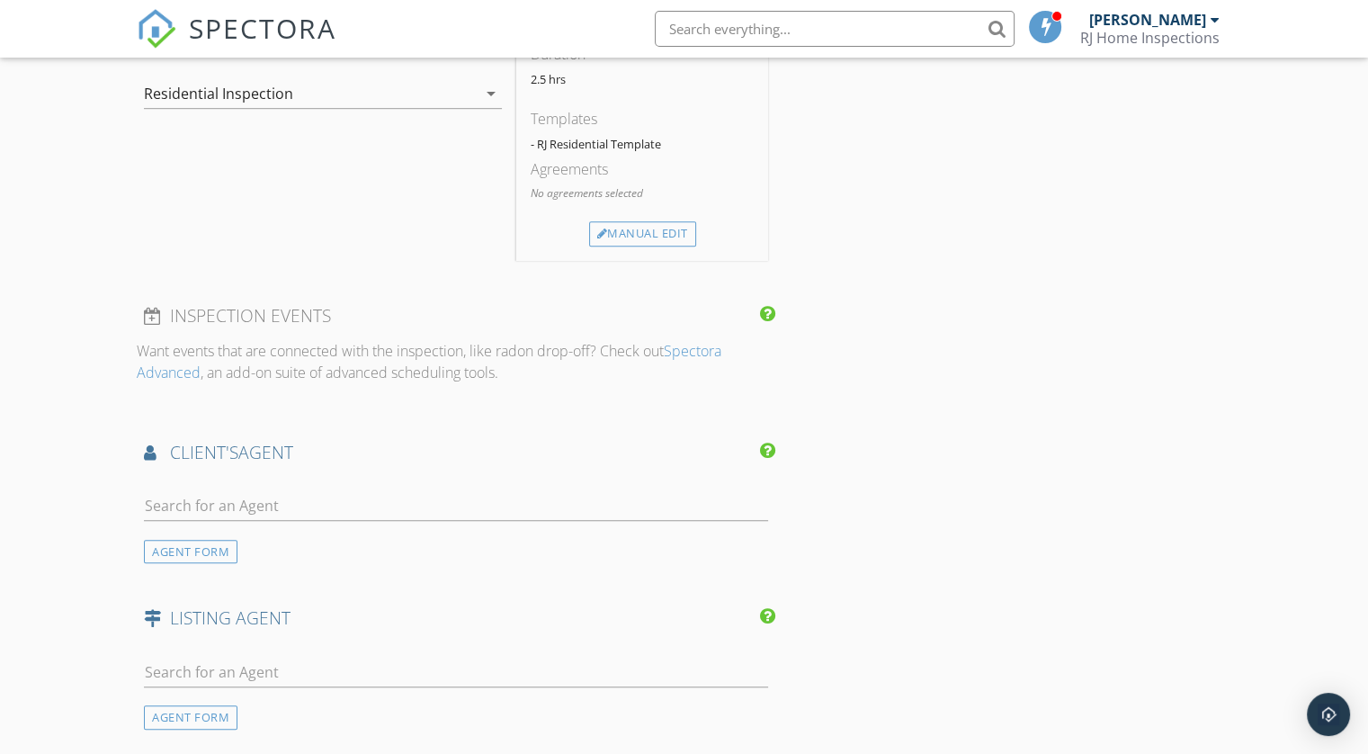
scroll to position [1169, 0]
click at [223, 496] on input "text" at bounding box center [456, 505] width 624 height 30
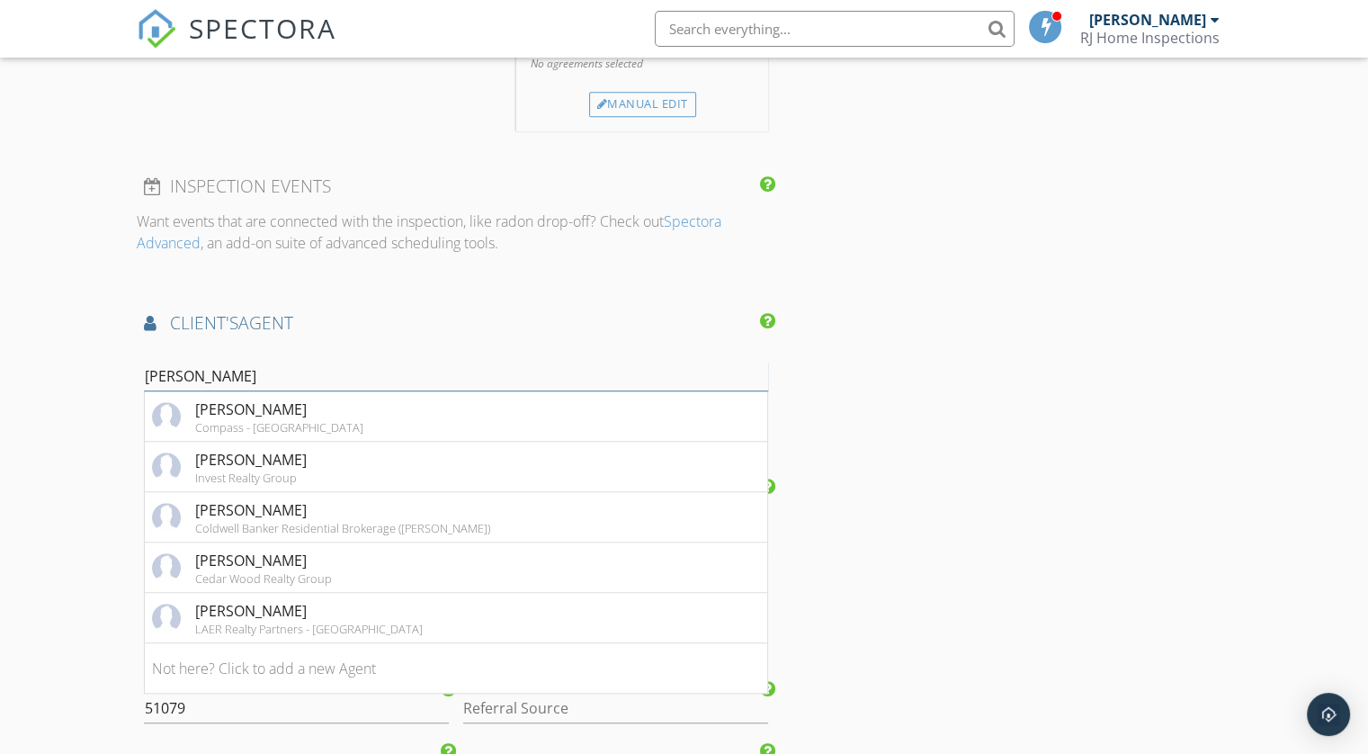
scroll to position [1349, 0]
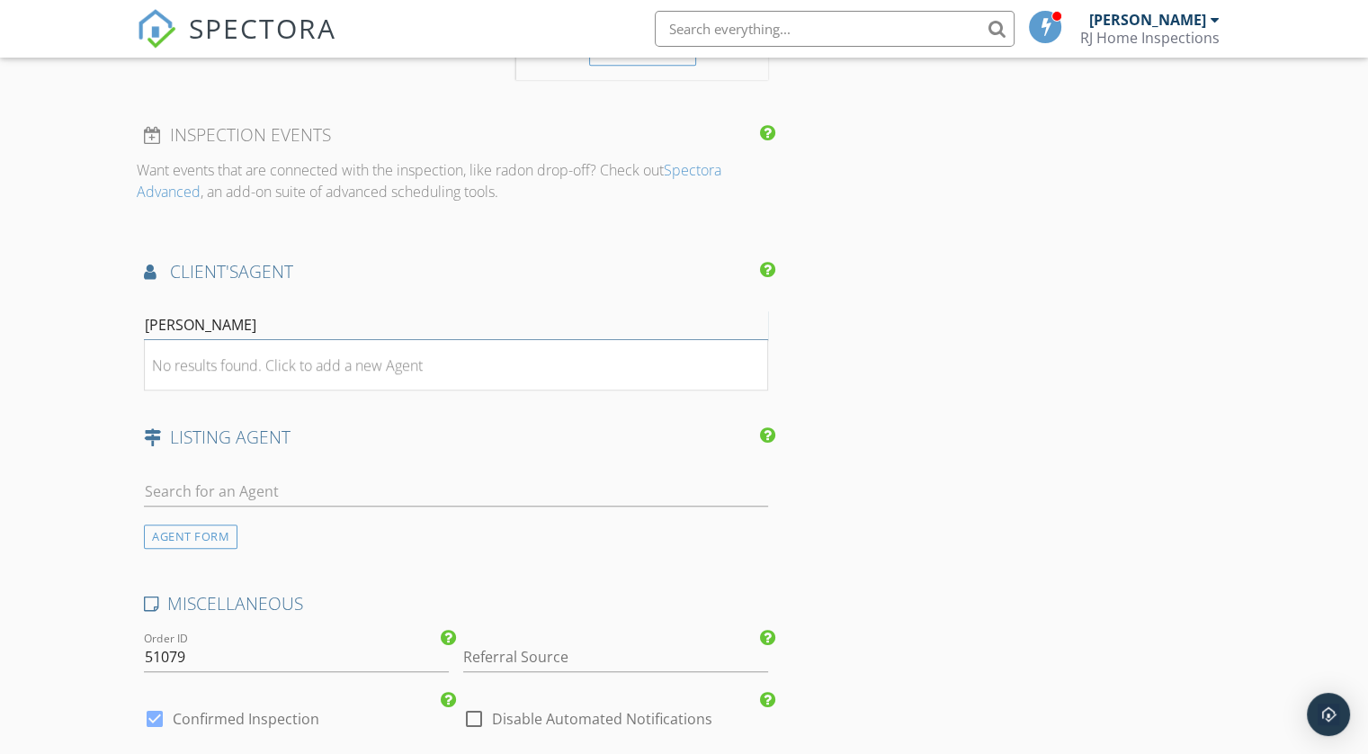
type input "thanh"
click at [229, 484] on input "text" at bounding box center [456, 492] width 624 height 30
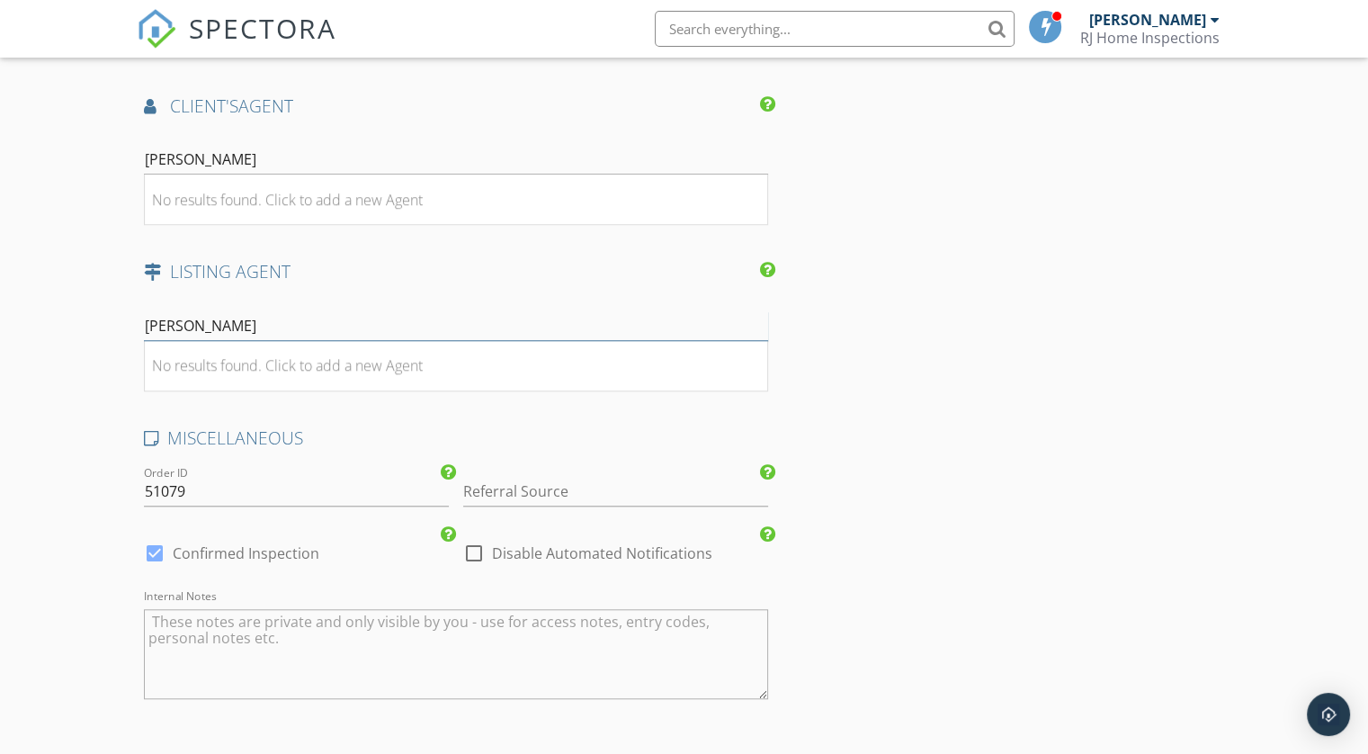
scroll to position [1529, 0]
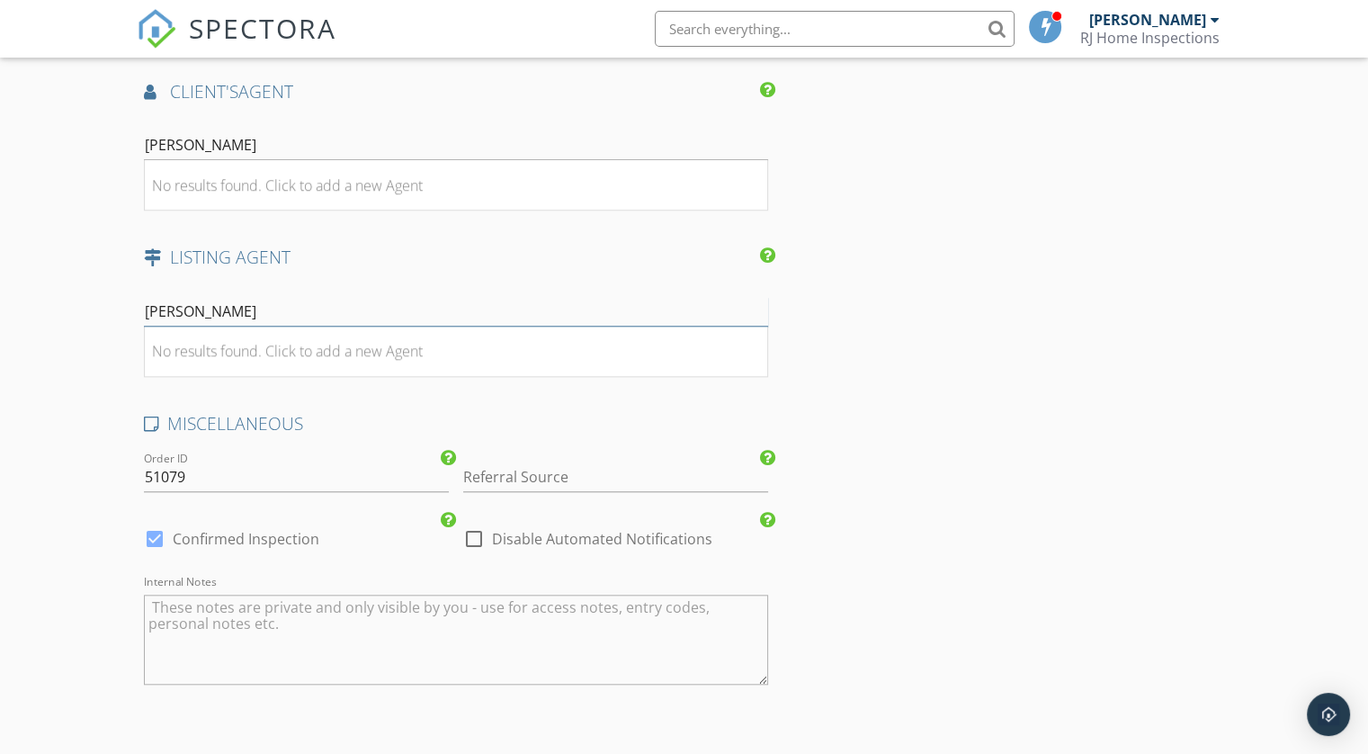
type input "thanh"
drag, startPoint x: 183, startPoint y: 476, endPoint x: 79, endPoint y: 480, distance: 104.4
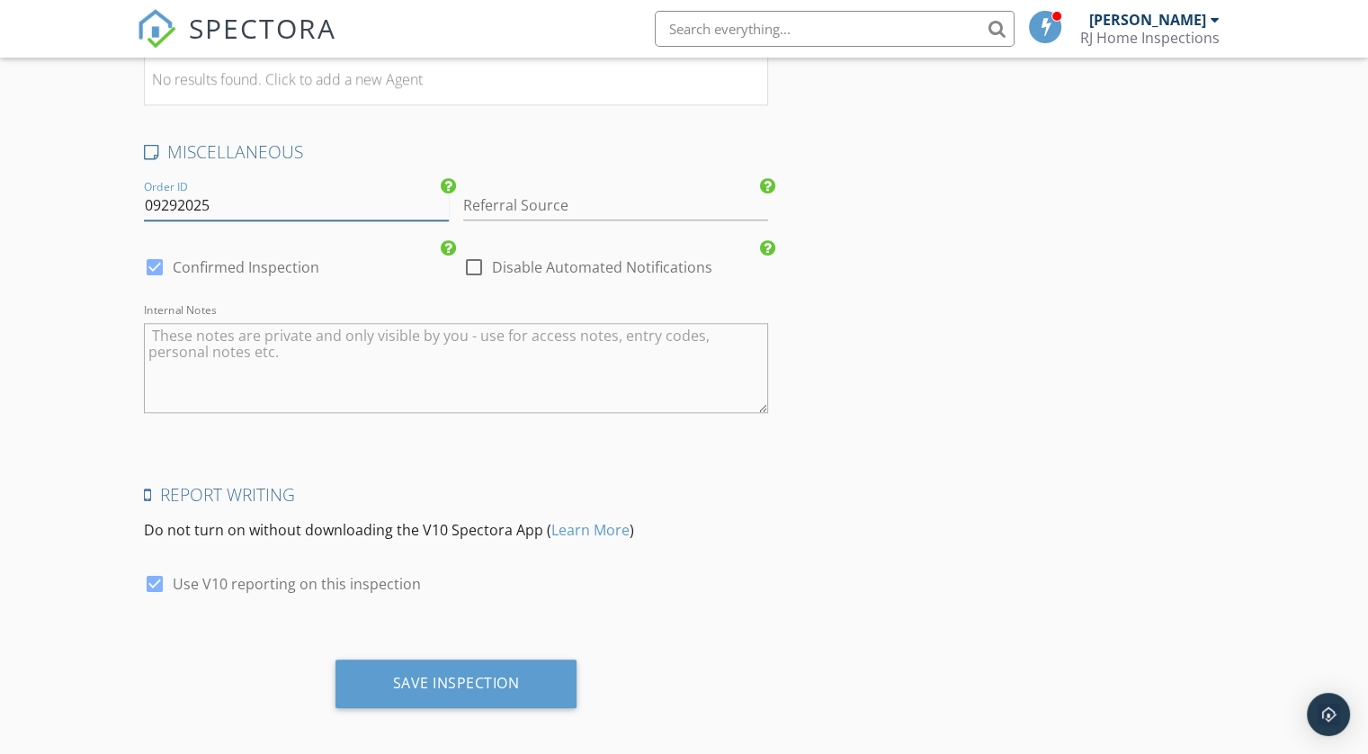
scroll to position [1807, 0]
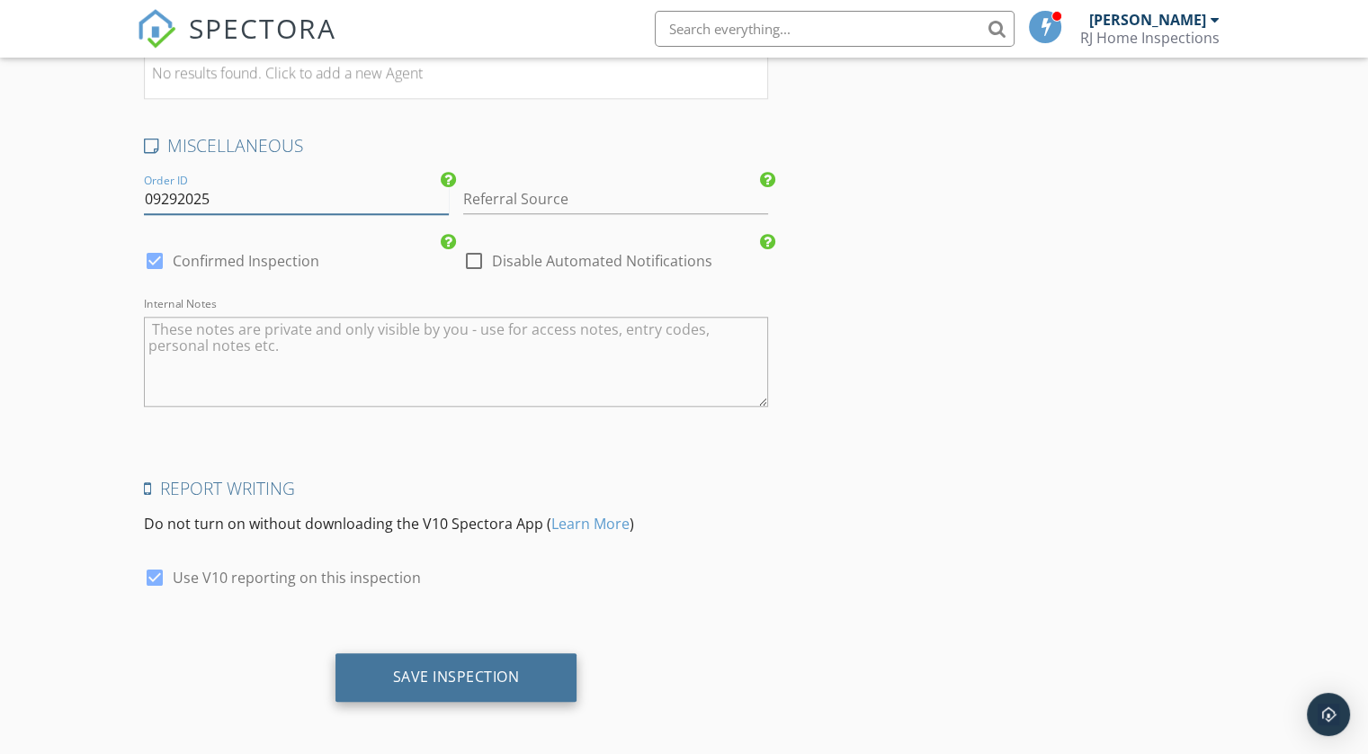
type input "09292025"
click at [406, 677] on div "Save Inspection" at bounding box center [456, 676] width 127 height 18
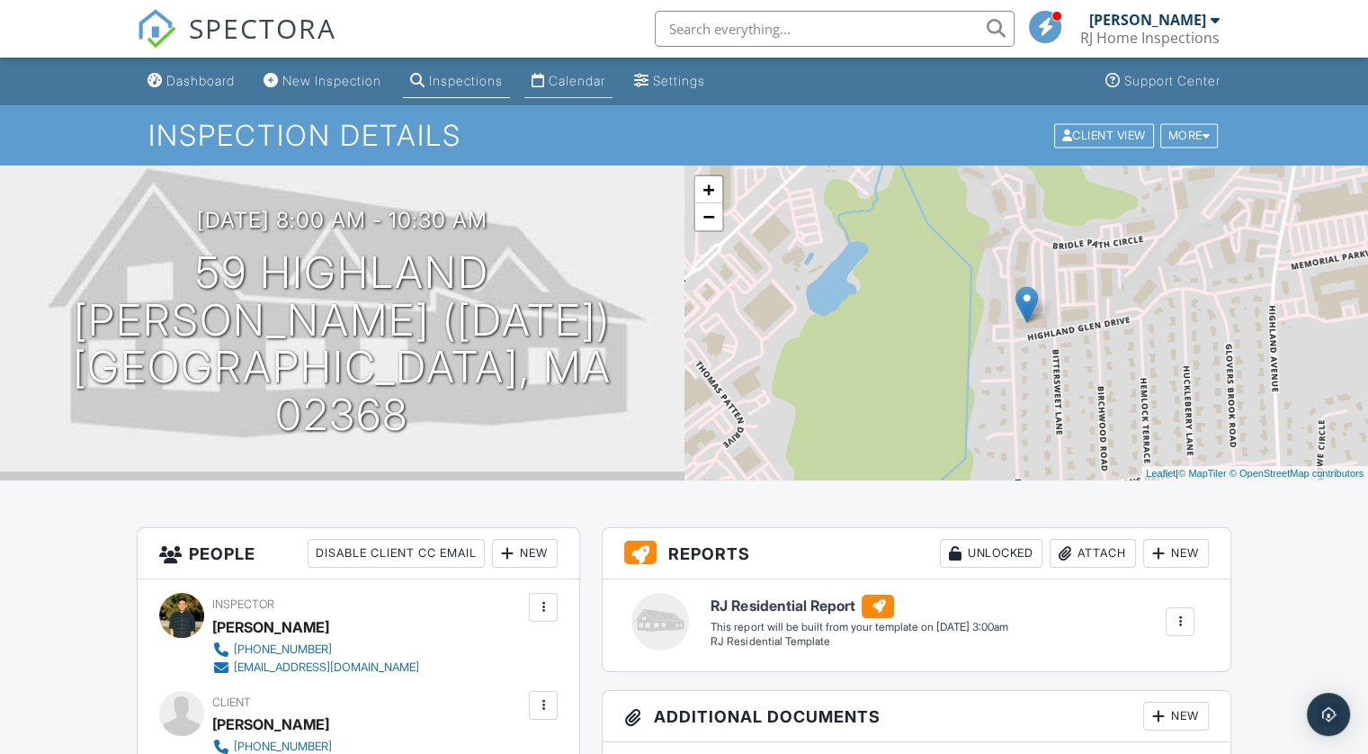
click at [597, 84] on div "Calendar" at bounding box center [577, 80] width 57 height 15
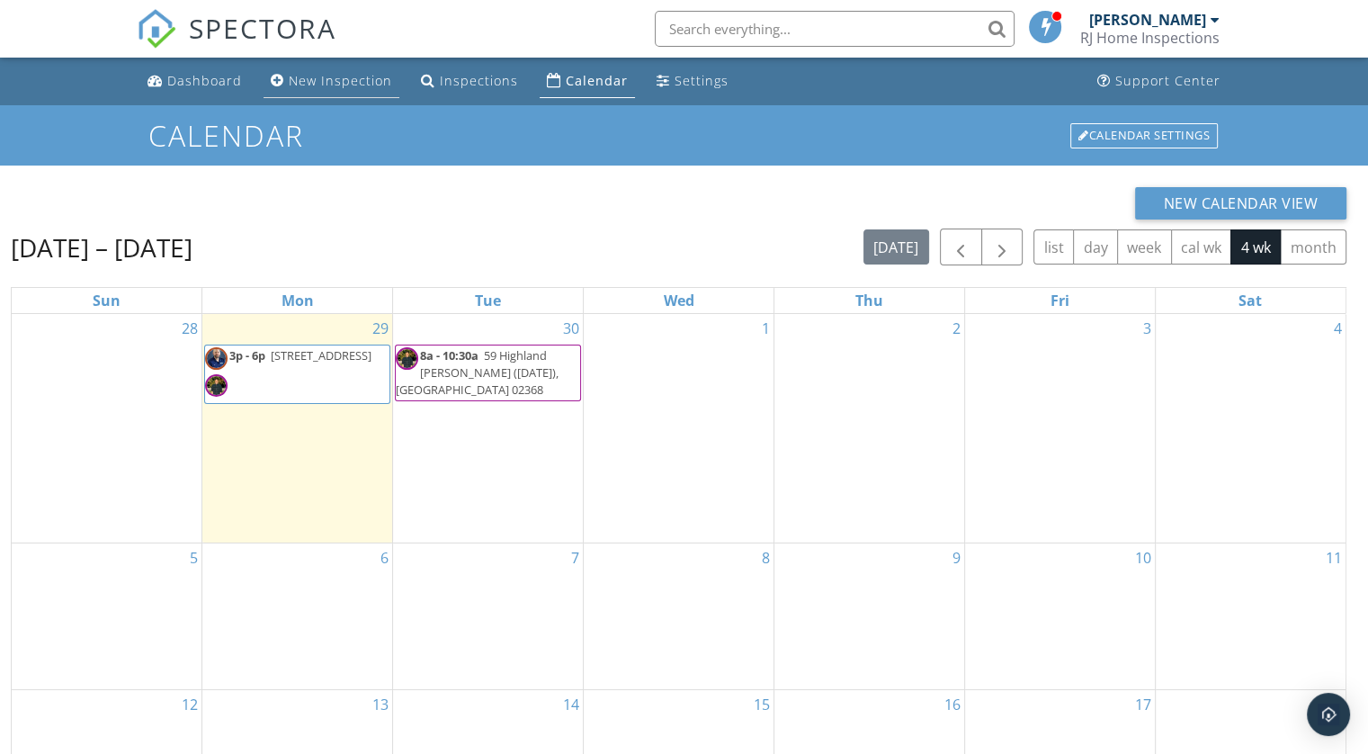
click at [375, 84] on div "New Inspection" at bounding box center [340, 80] width 103 height 17
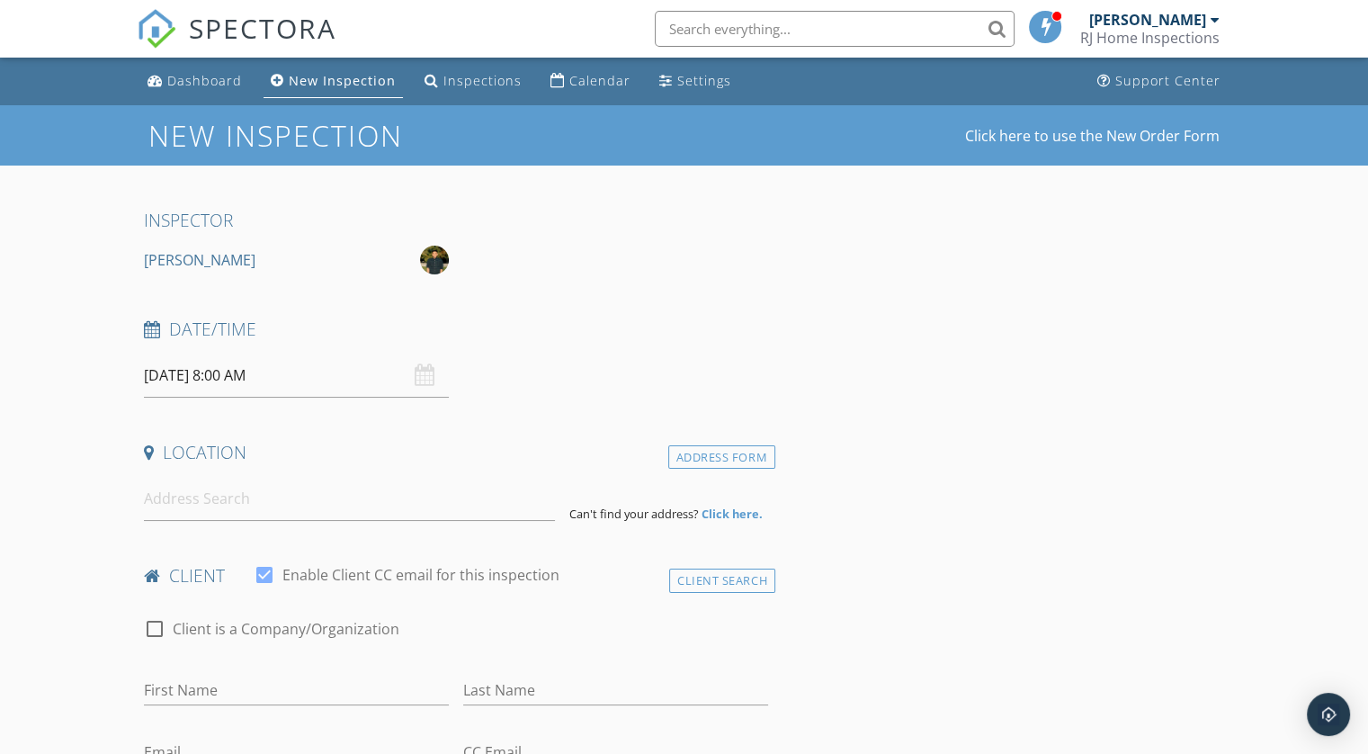
click at [427, 380] on div "[DATE] 8:00 AM" at bounding box center [296, 375] width 305 height 44
click at [207, 381] on input "[DATE] 8:00 AM" at bounding box center [296, 375] width 305 height 44
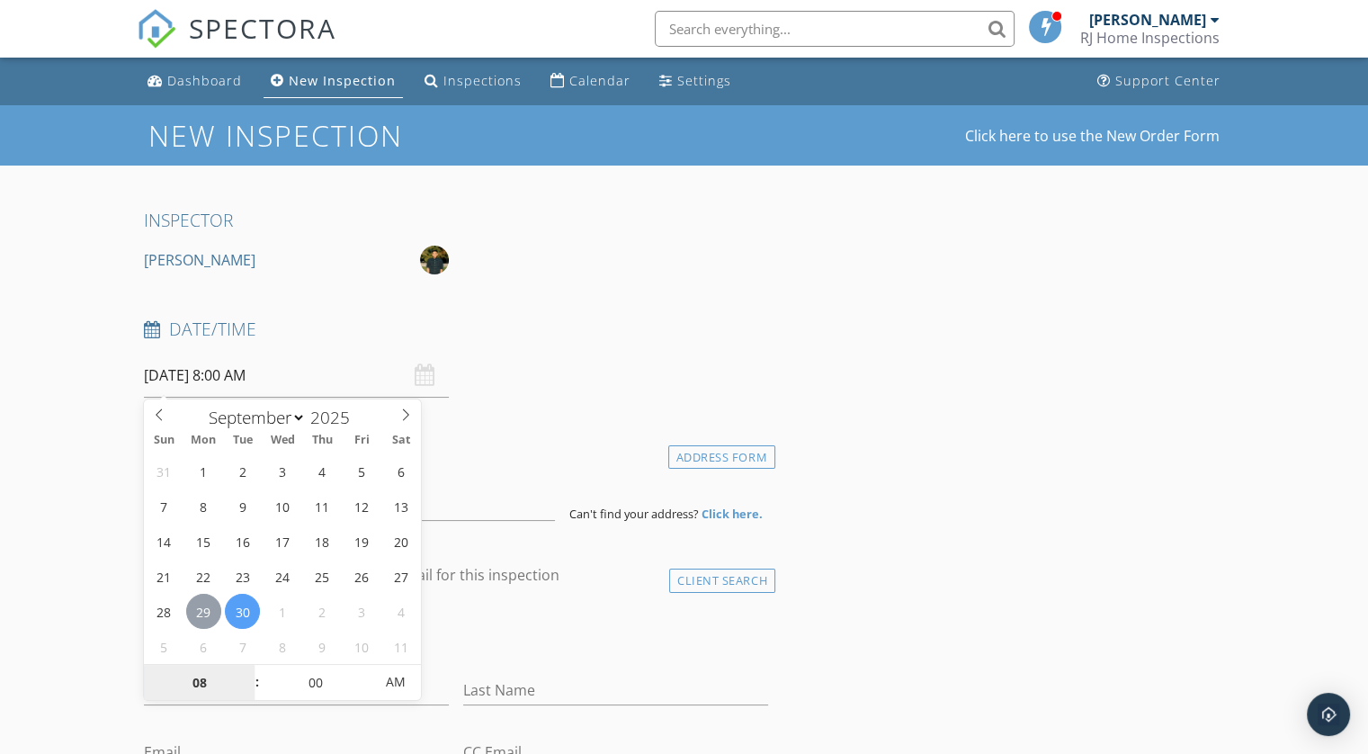
type input "[DATE] 8:00 AM"
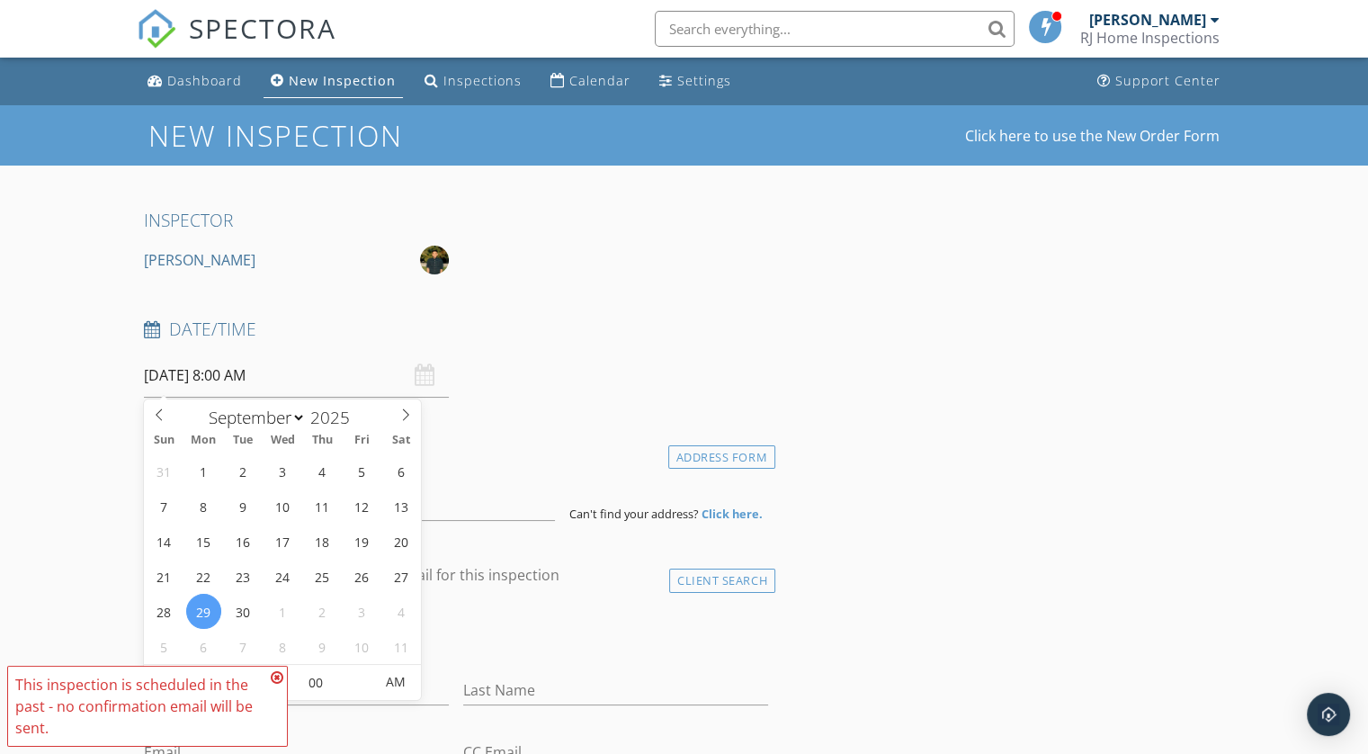
click at [281, 379] on input "[DATE] 8:00 AM" at bounding box center [296, 375] width 305 height 44
click at [287, 375] on input "[DATE] 8:00 AM" at bounding box center [296, 375] width 305 height 44
click at [580, 388] on div "Date/Time [DATE] 8:00 AM" at bounding box center [456, 357] width 639 height 80
click at [281, 374] on input "[DATE] 8:00 AM" at bounding box center [296, 375] width 305 height 44
type input "12"
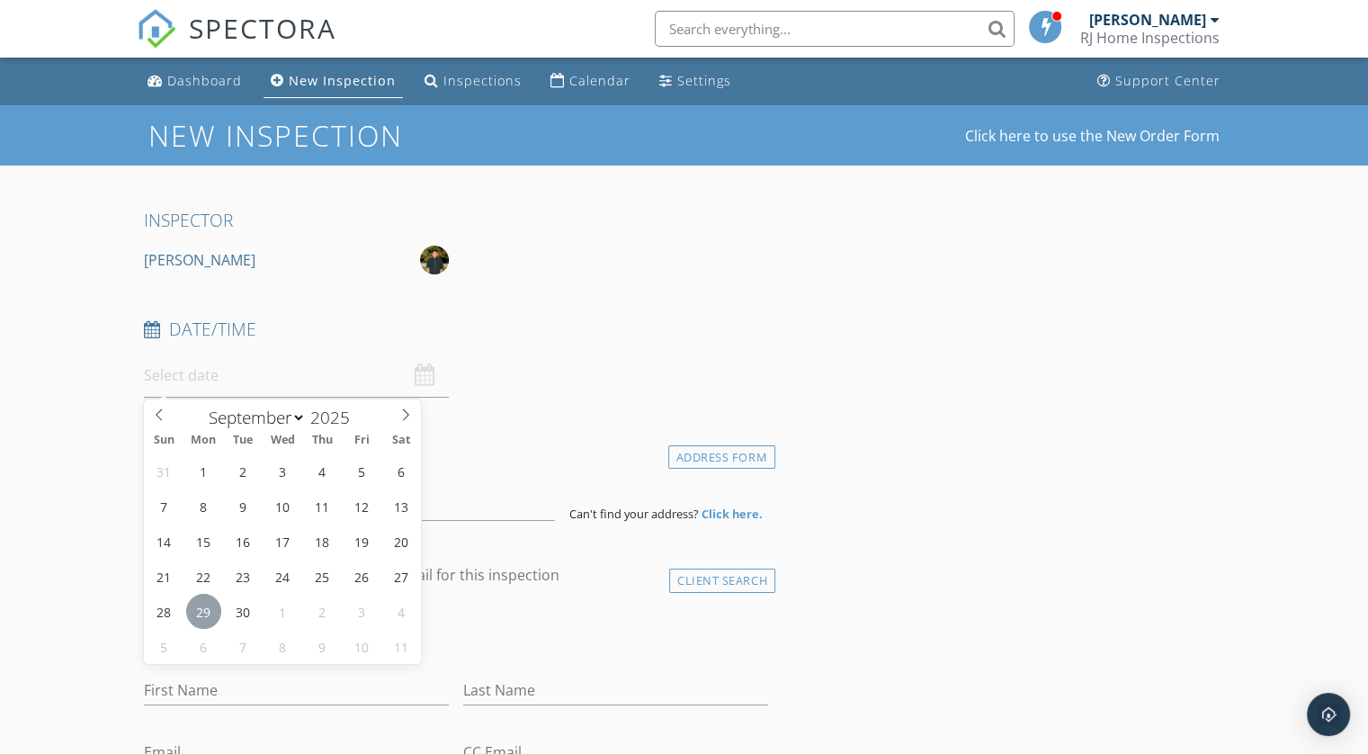
type input "[DATE] 12:00 PM"
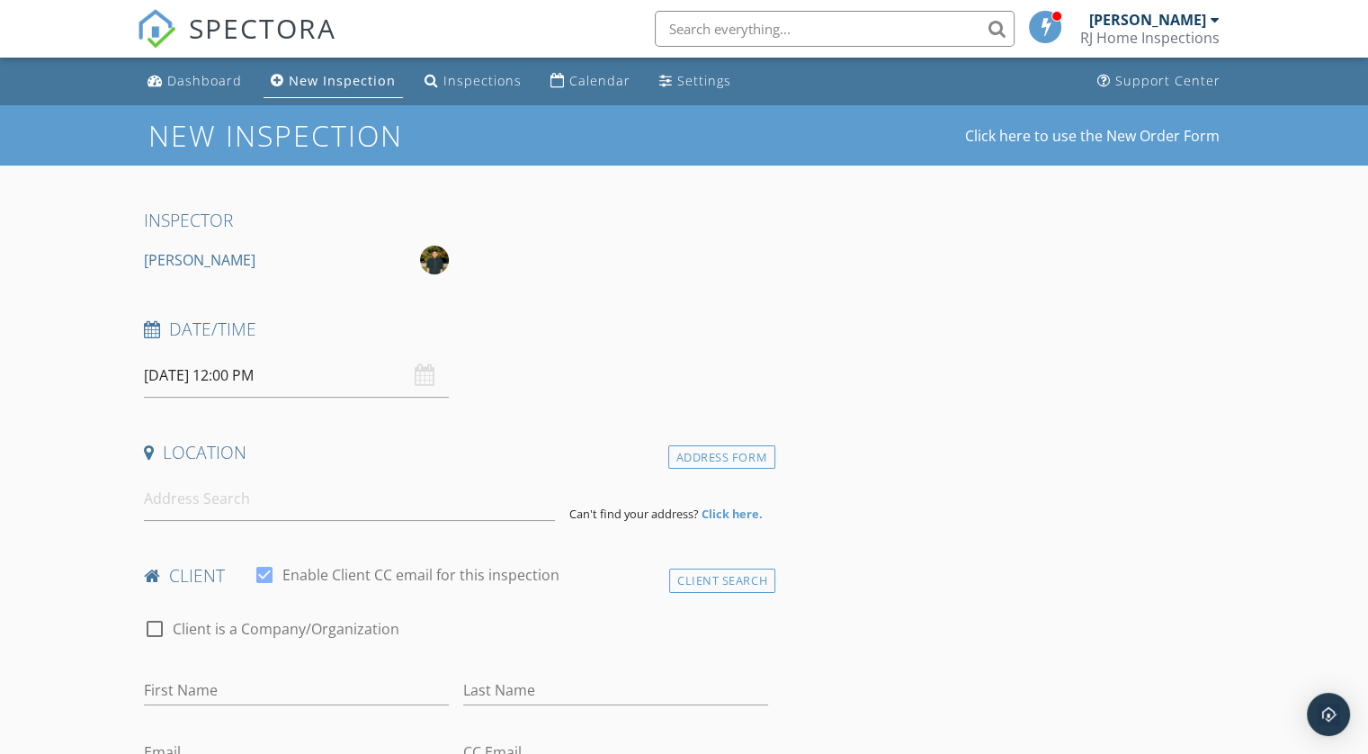
click at [523, 451] on h4 "Location" at bounding box center [456, 452] width 624 height 23
click at [324, 508] on input at bounding box center [349, 499] width 411 height 44
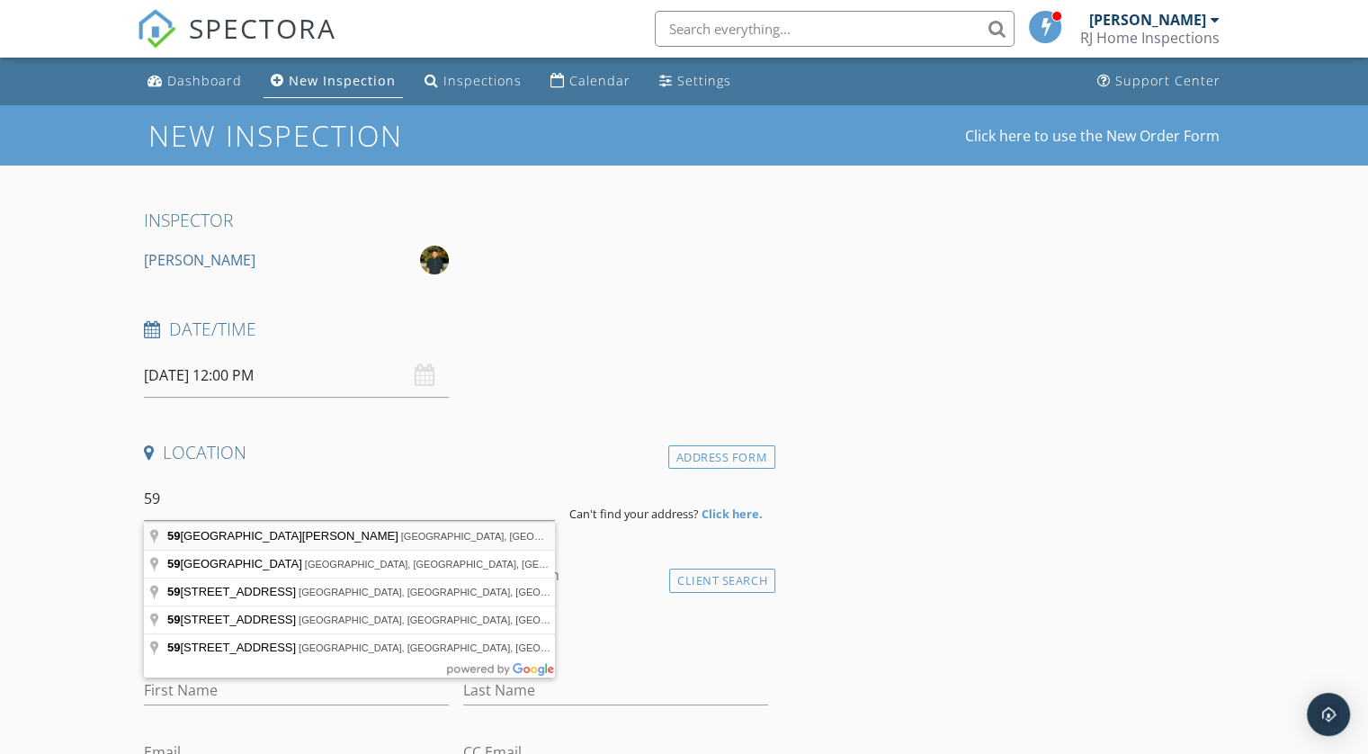
type input "[STREET_ADDRESS][PERSON_NAME]"
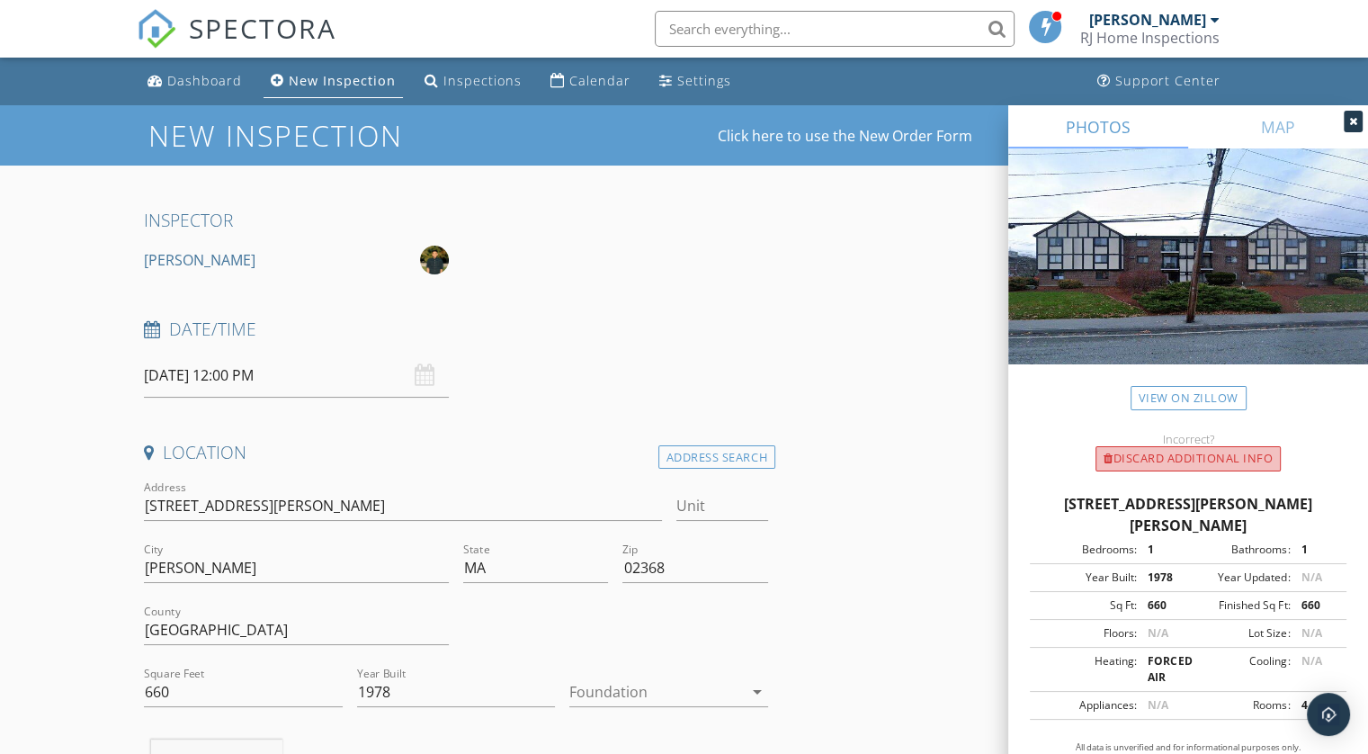
click at [1168, 458] on div "Discard Additional info" at bounding box center [1188, 458] width 185 height 25
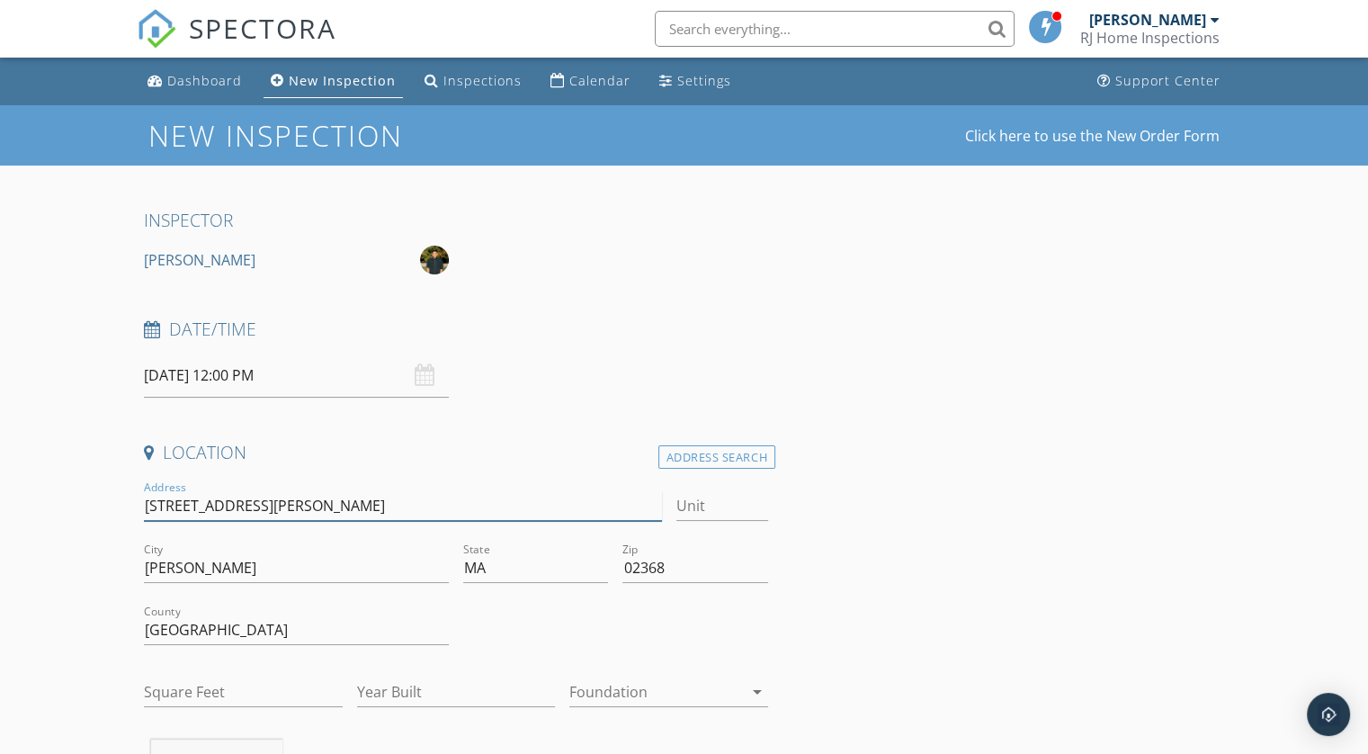
click at [335, 499] on input "59 Highland Glen Dr" at bounding box center [402, 506] width 517 height 30
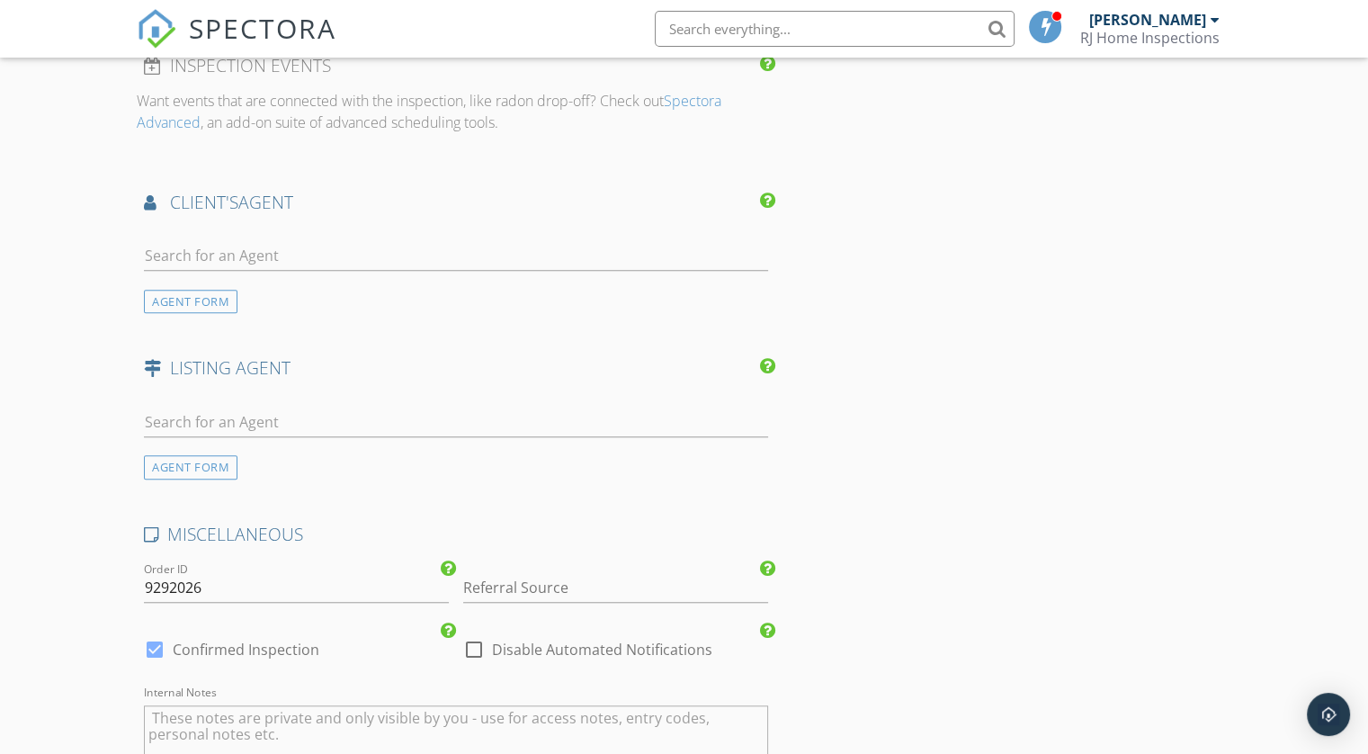
scroll to position [1439, 0]
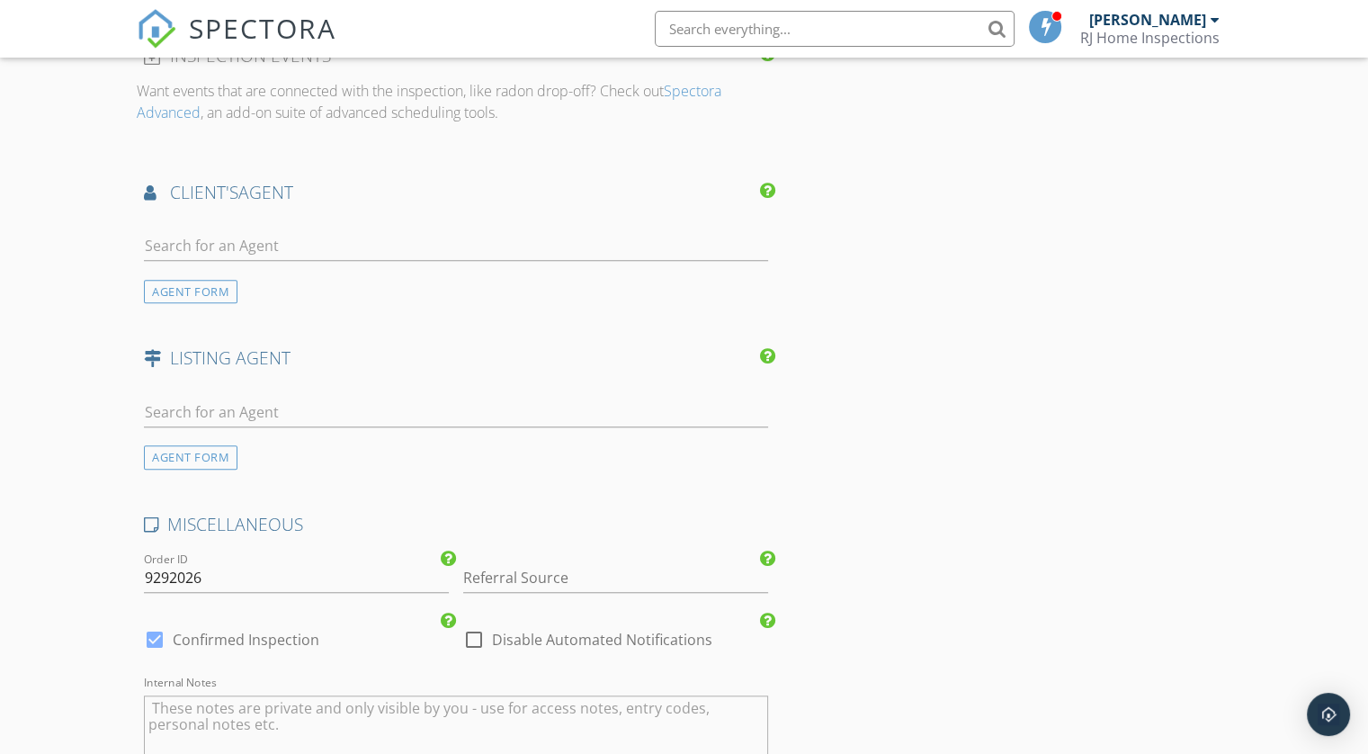
type input "59 Highland Glen Dr 09292025"
click at [288, 232] on input "text" at bounding box center [456, 246] width 624 height 30
type input "thanh"
type input "Thanh"
type input "Pham"
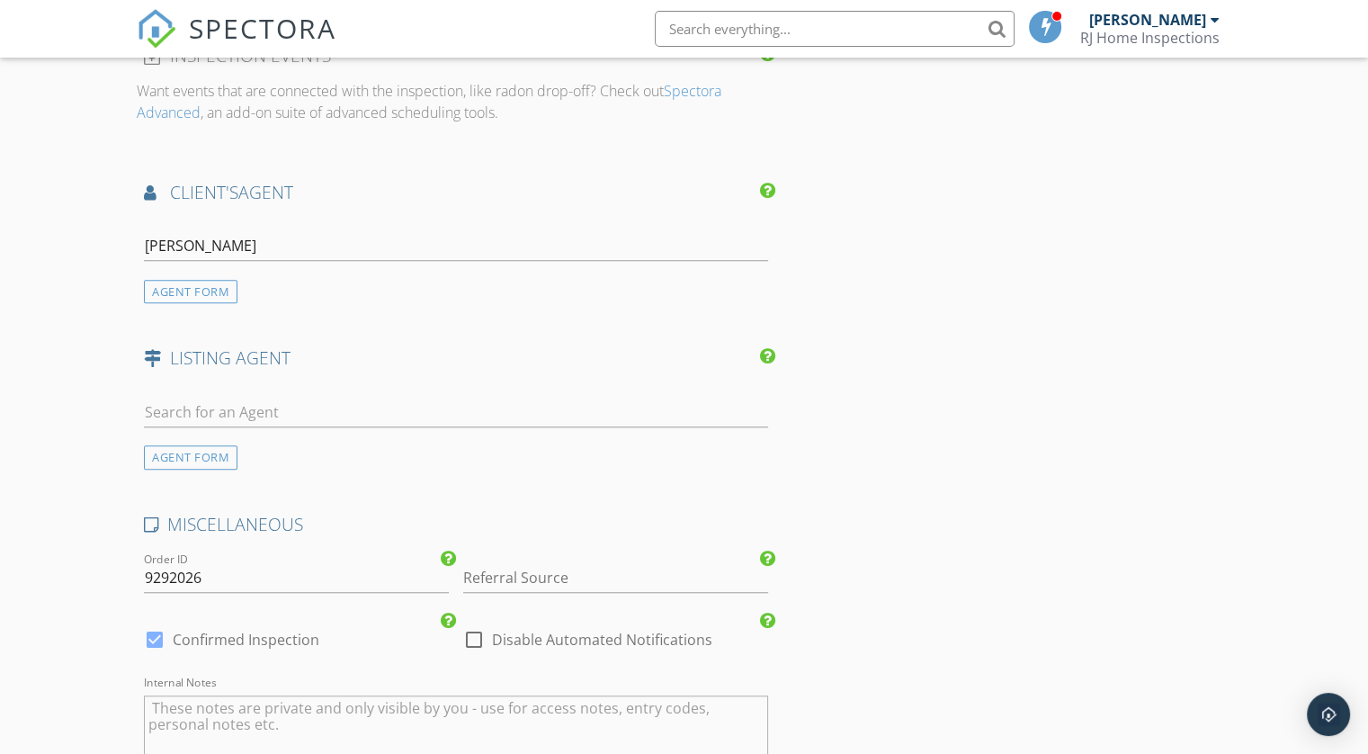
type input "thanhvphan@icloud.com"
type input "617-634-9113"
type input "thanh"
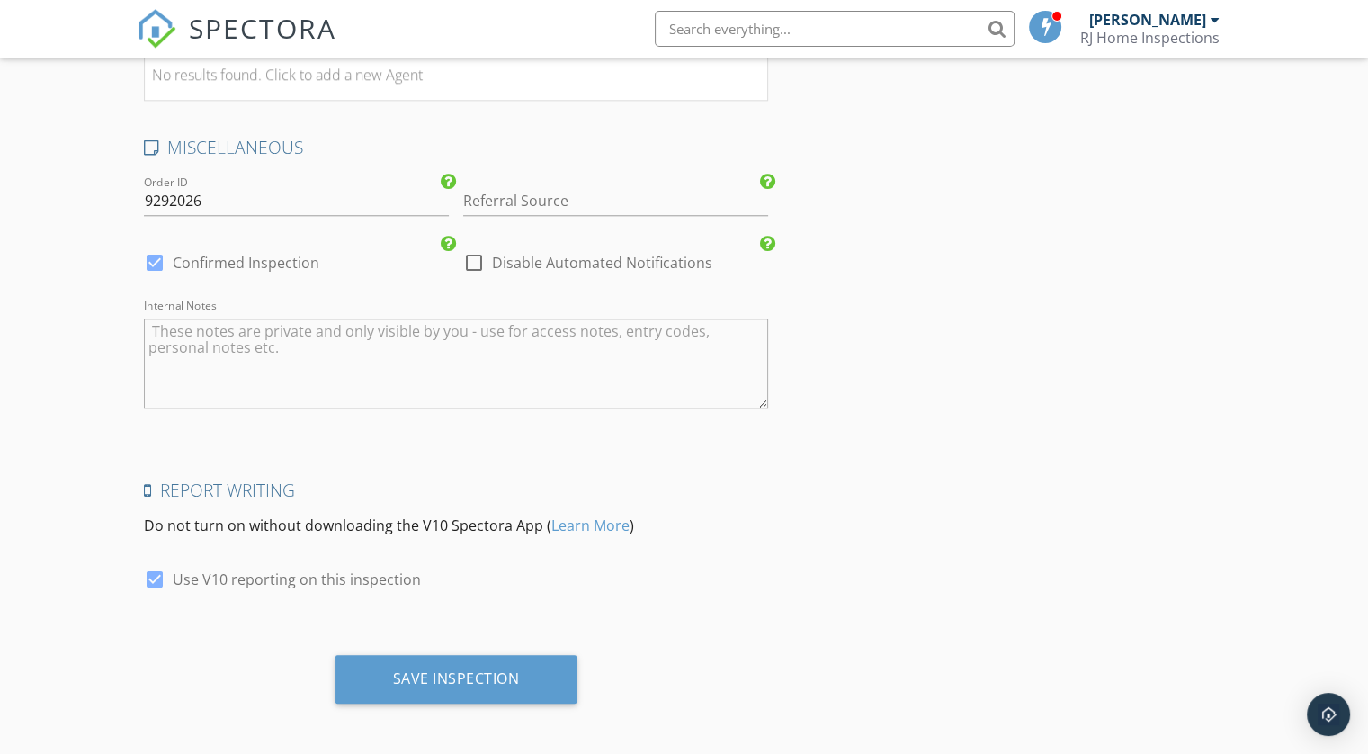
scroll to position [1818, 0]
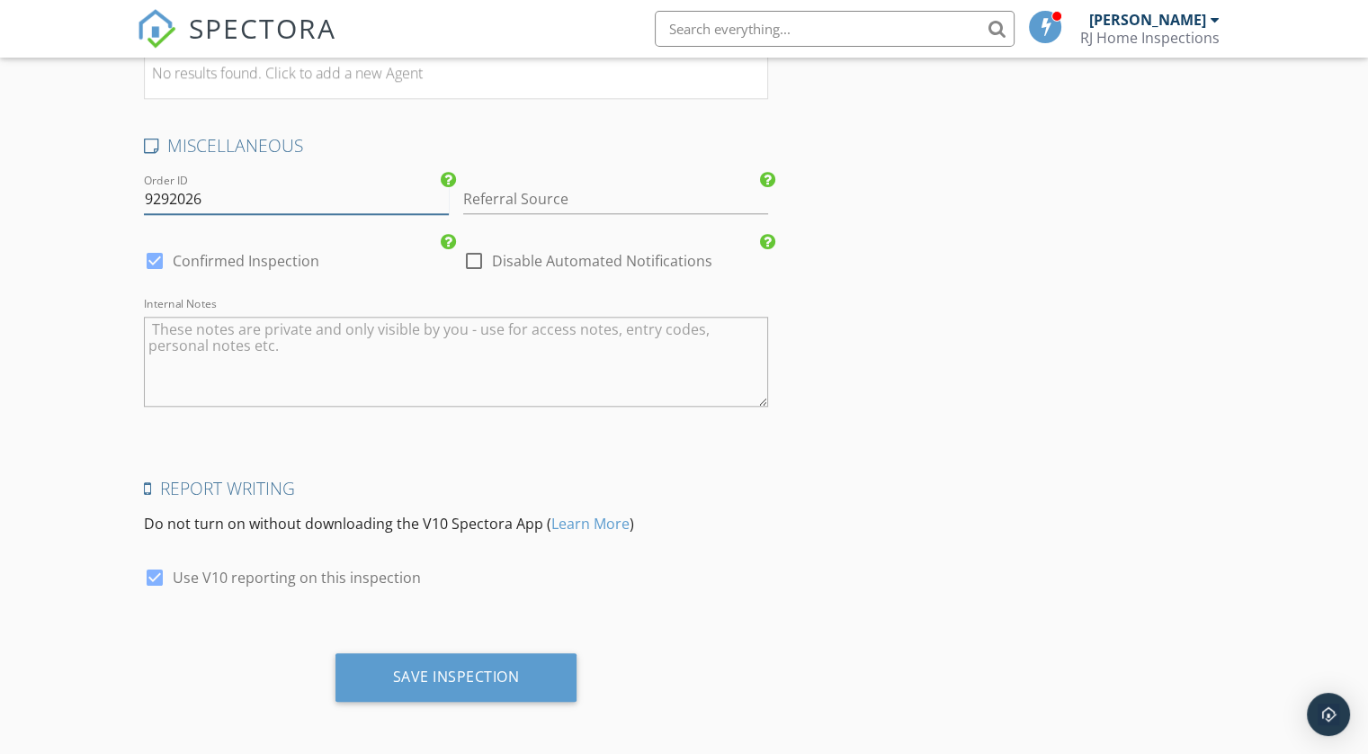
click at [225, 192] on input "9292026" at bounding box center [296, 199] width 305 height 30
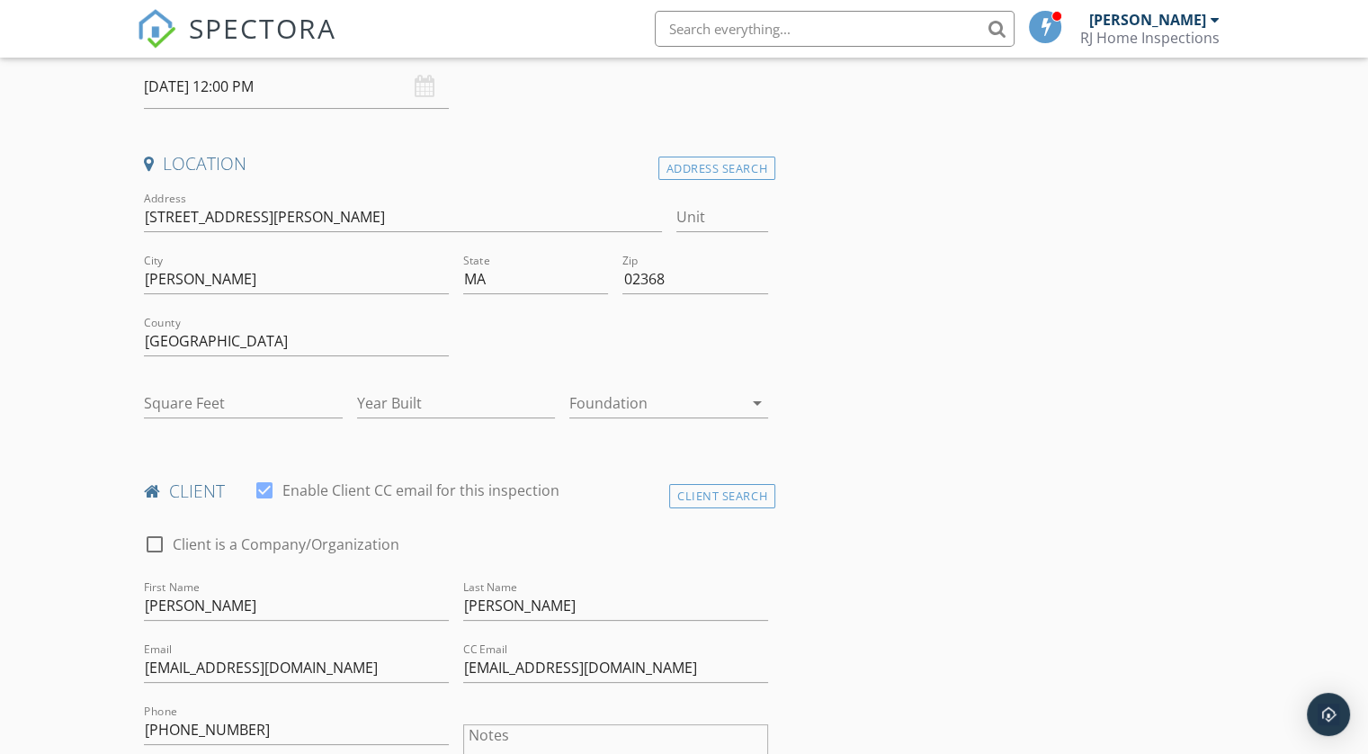
scroll to position [0, 0]
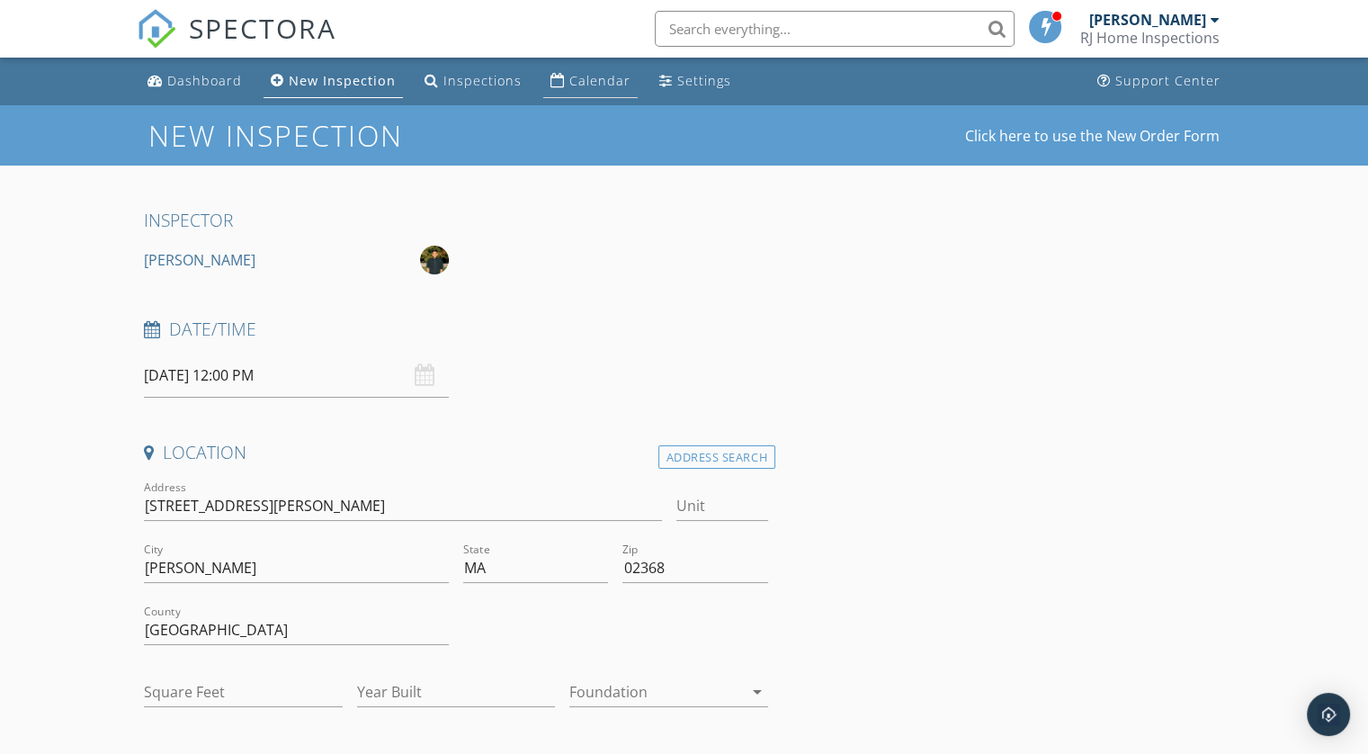
click at [556, 71] on link "Calendar" at bounding box center [590, 81] width 94 height 33
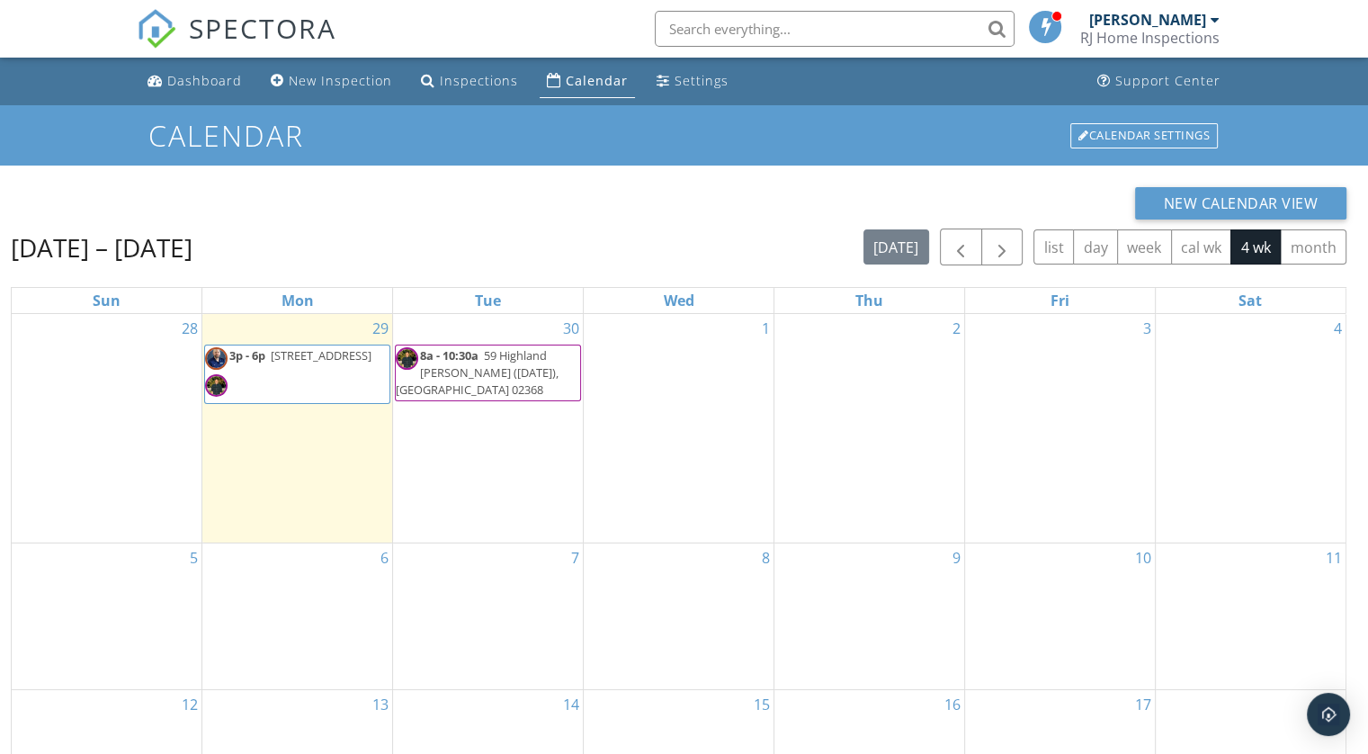
click at [512, 362] on span "8a - 10:30a 59 Highland Glen (09/29/2025), Randolph 02368" at bounding box center [488, 373] width 184 height 52
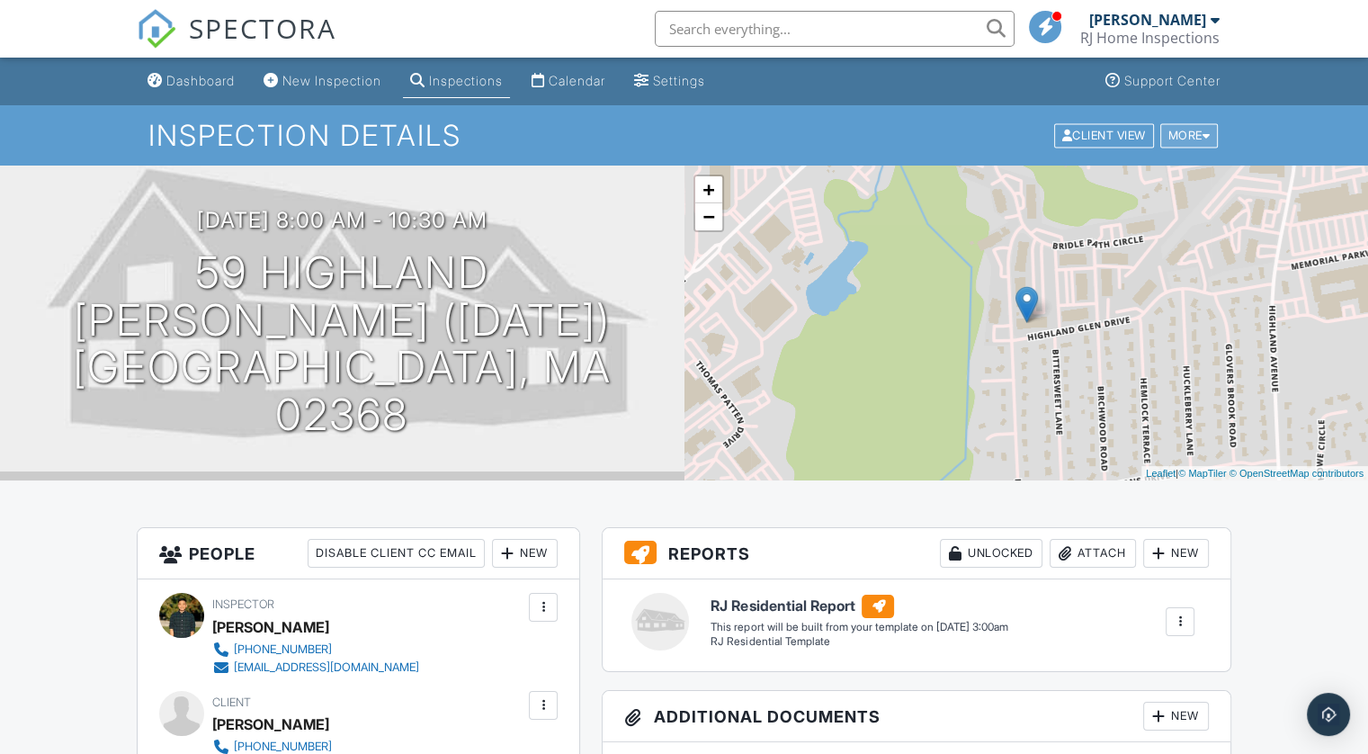
click at [1179, 132] on div "More" at bounding box center [1189, 135] width 58 height 24
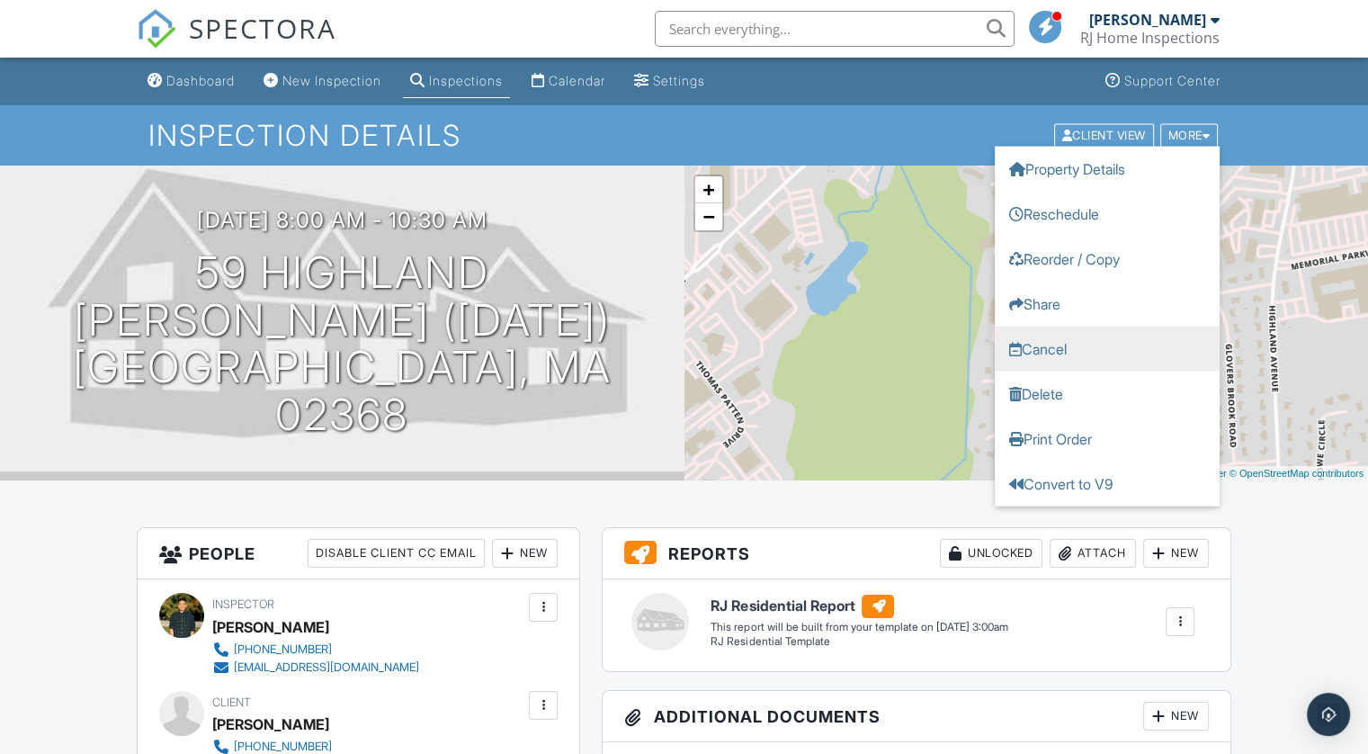
click at [1065, 353] on link "Cancel" at bounding box center [1107, 348] width 225 height 45
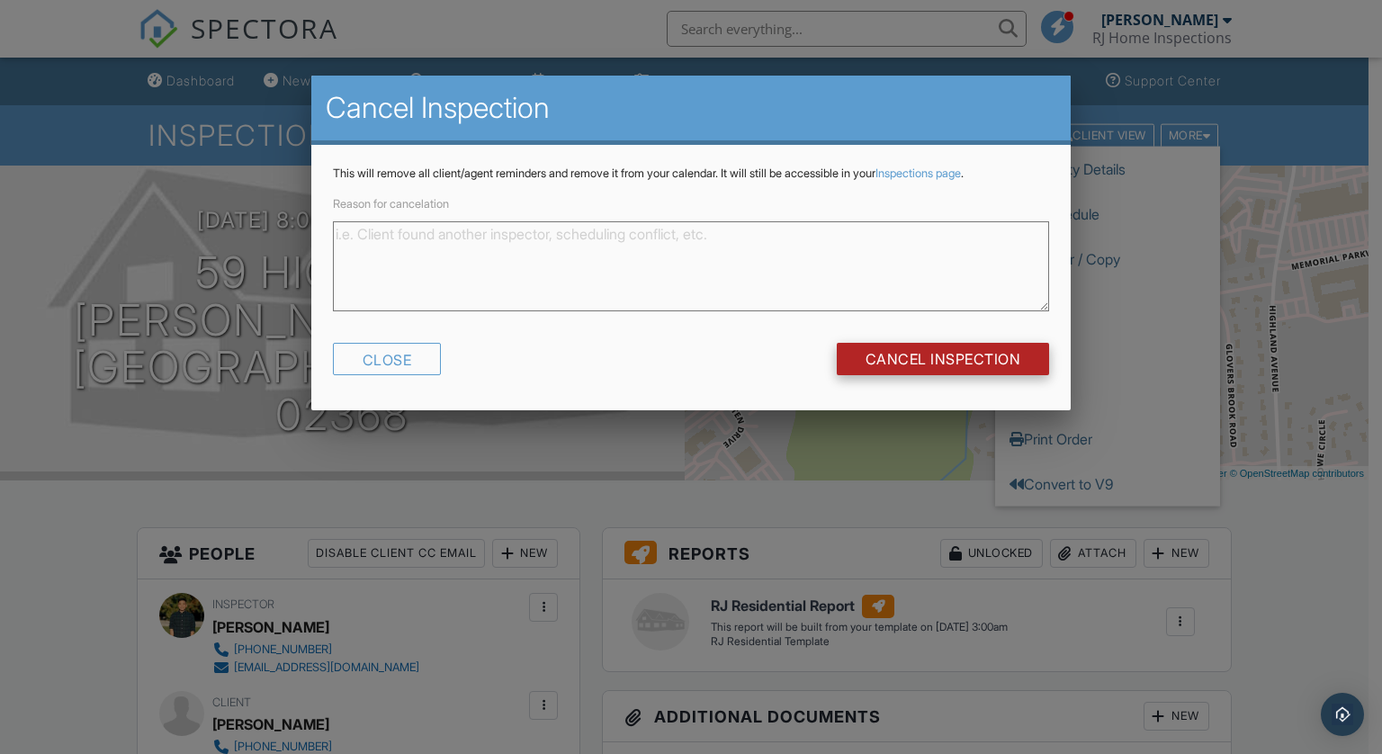
click at [989, 363] on input "Cancel Inspection" at bounding box center [942, 359] width 213 height 32
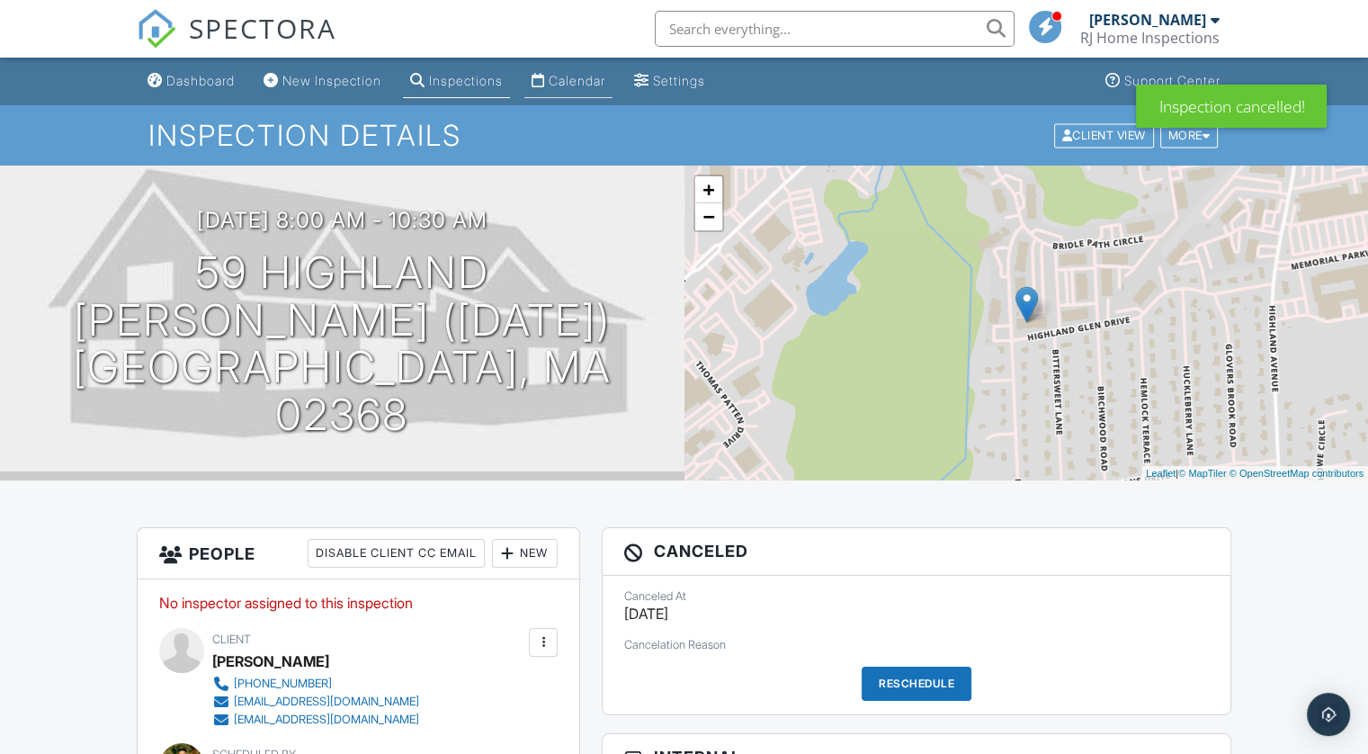
click at [605, 76] on div "Calendar" at bounding box center [577, 80] width 57 height 15
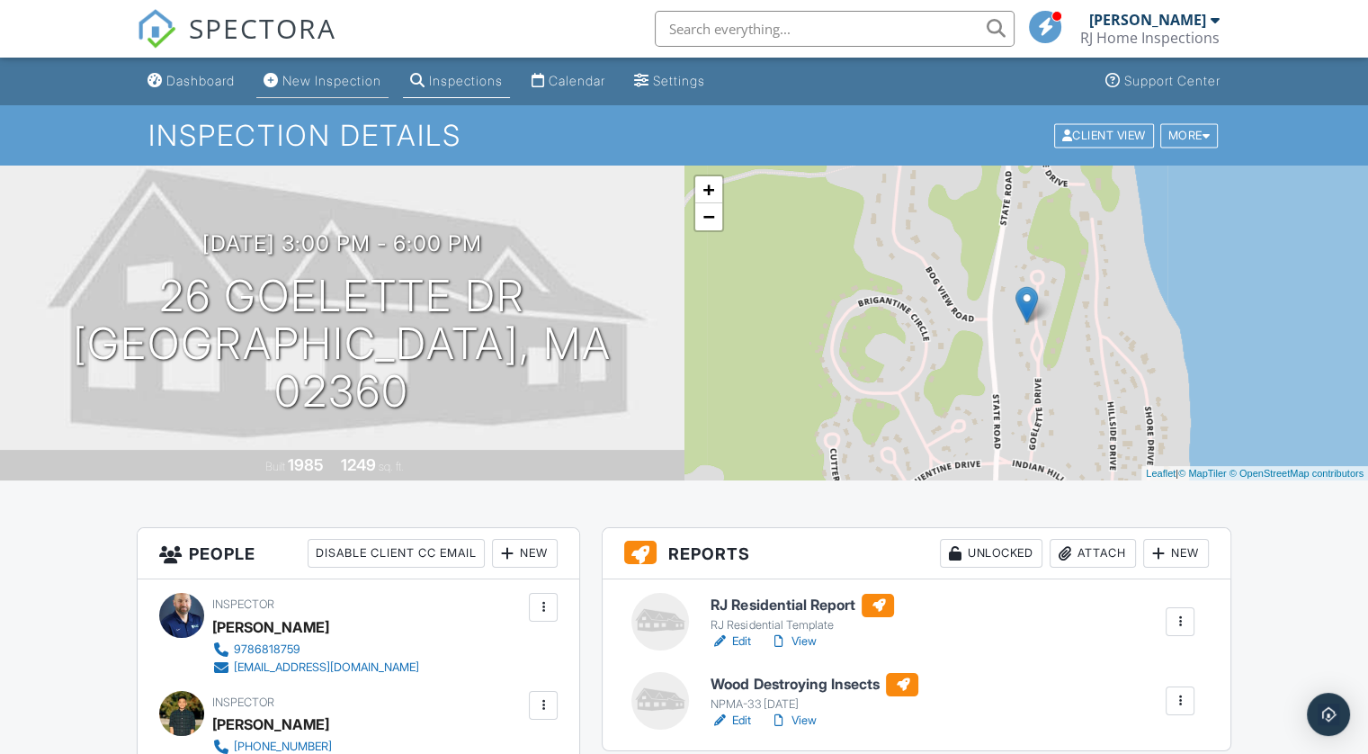
click at [319, 79] on div "New Inspection" at bounding box center [331, 80] width 99 height 15
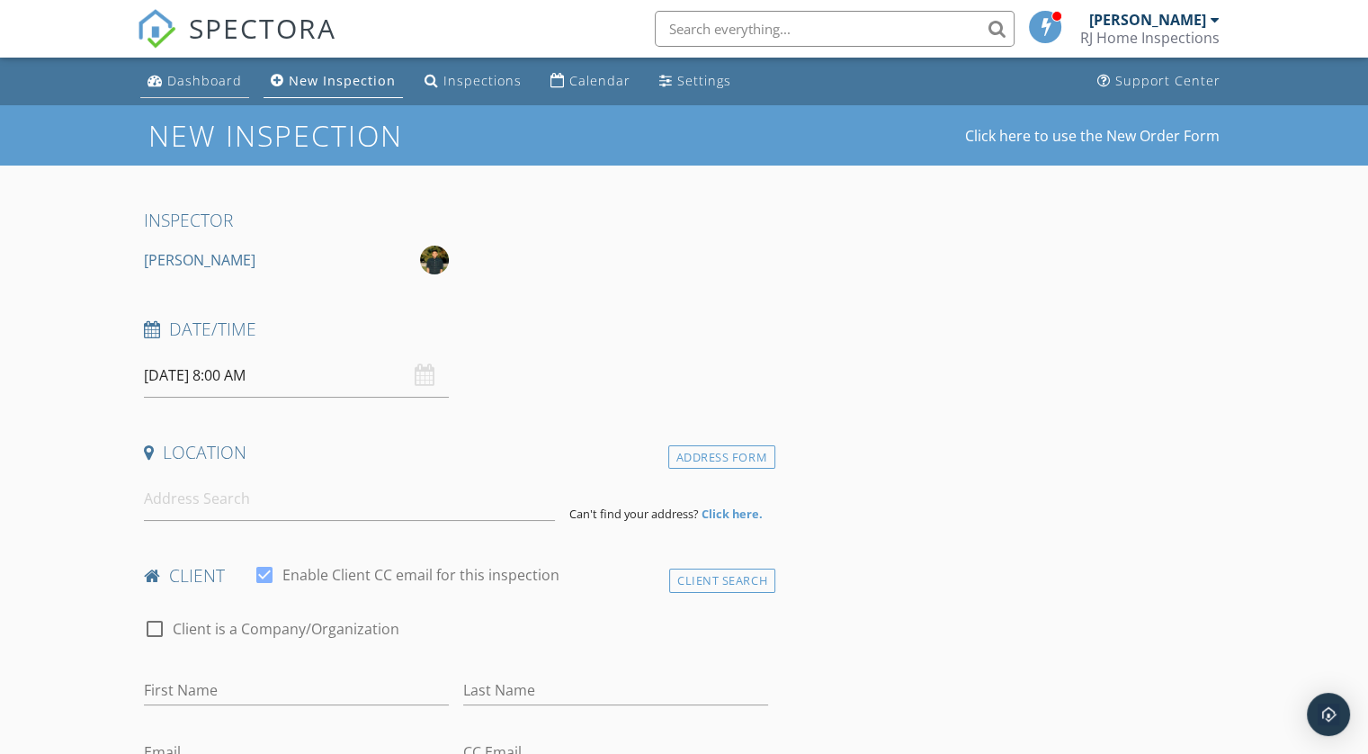
click at [210, 81] on div "Dashboard" at bounding box center [204, 80] width 75 height 17
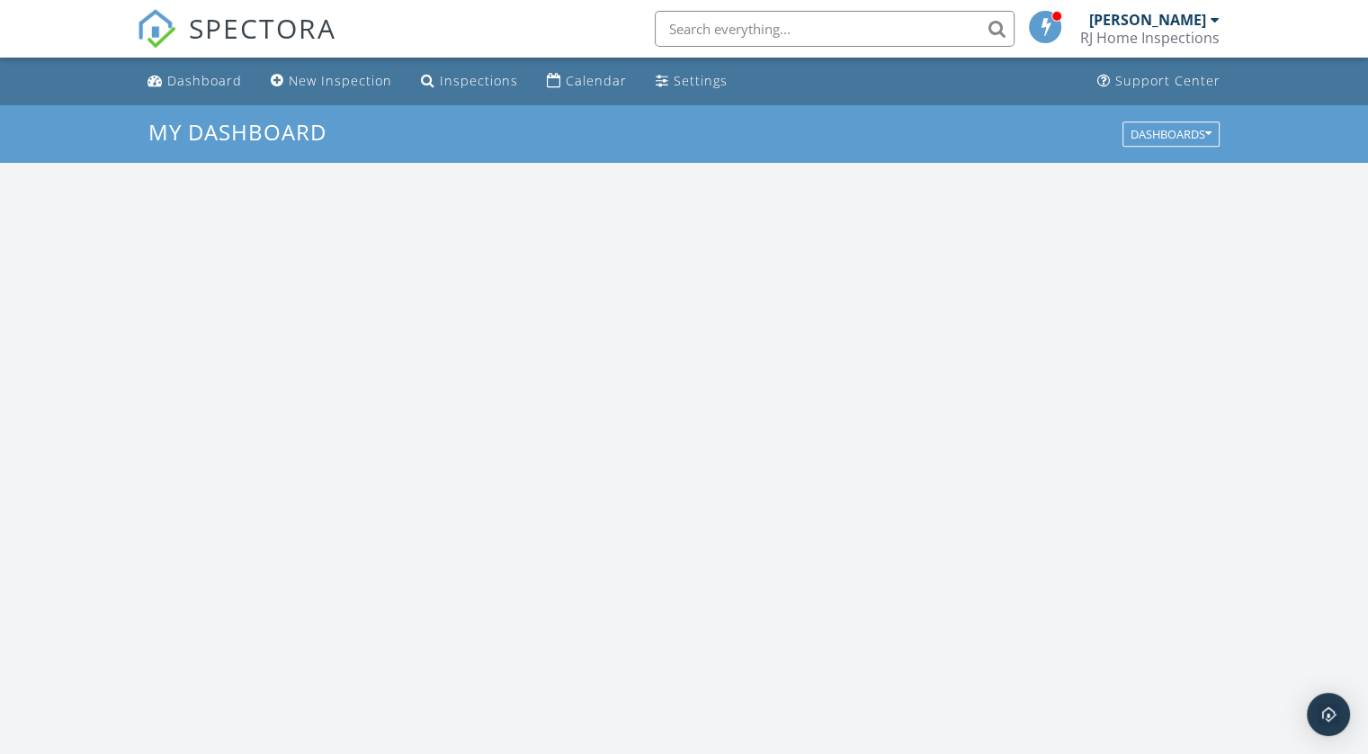
scroll to position [1665, 1396]
